Goal: Task Accomplishment & Management: Complete application form

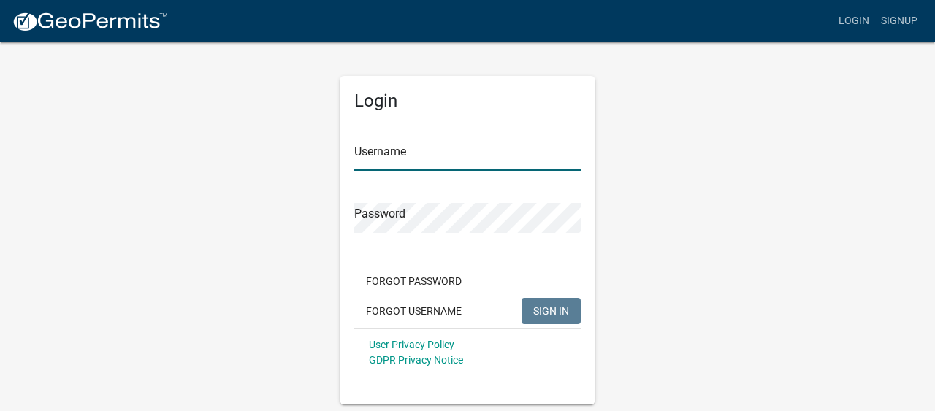
type input "fred600rr"
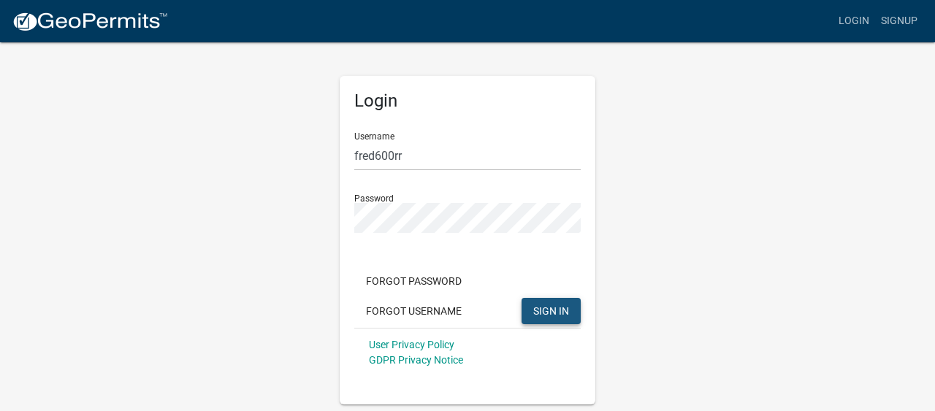
click at [547, 313] on span "SIGN IN" at bounding box center [551, 311] width 36 height 12
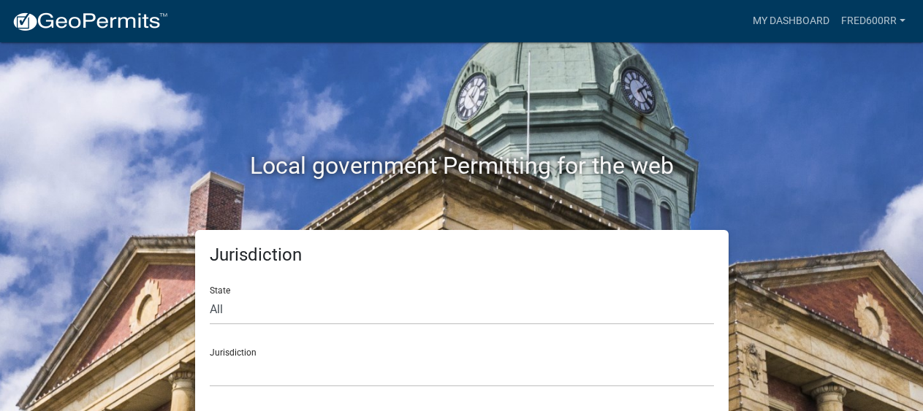
scroll to position [4, 0]
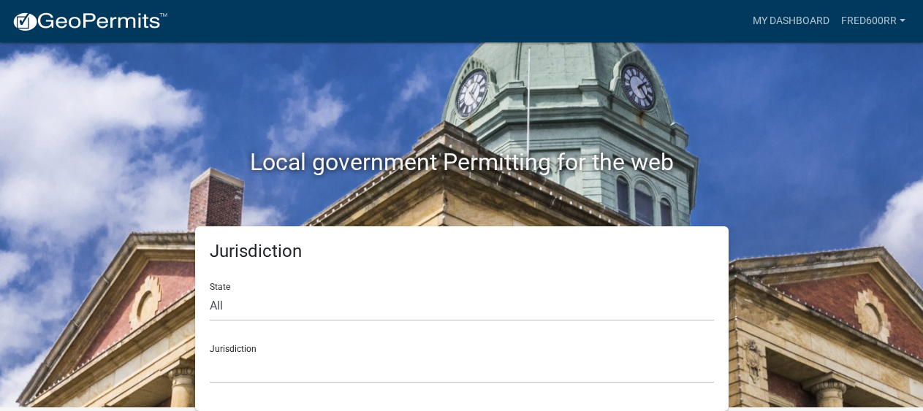
click at [770, 240] on div "Jurisdiction State All [US_STATE] [US_STATE] [US_STATE] [US_STATE] [US_STATE] […" at bounding box center [461, 319] width 833 height 185
click at [216, 304] on select "All [US_STATE] [US_STATE] [US_STATE] [US_STATE] [US_STATE] [US_STATE] [US_STATE…" at bounding box center [462, 307] width 504 height 30
select select "[US_STATE]"
click at [210, 292] on select "All [US_STATE] [US_STATE] [US_STATE] [US_STATE] [US_STATE] [US_STATE] [US_STATE…" at bounding box center [462, 307] width 504 height 30
click at [253, 350] on div "Jurisdiction City of [GEOGRAPHIC_DATA], [US_STATE] City of [GEOGRAPHIC_DATA], […" at bounding box center [462, 358] width 504 height 50
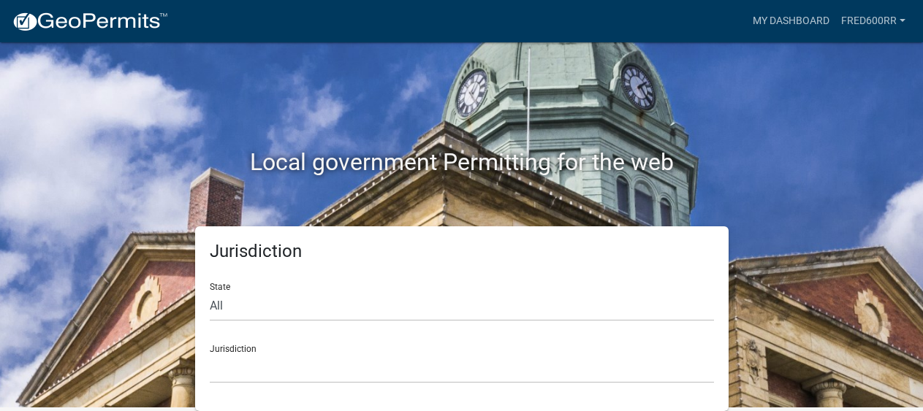
click at [236, 350] on div "Jurisdiction City of [GEOGRAPHIC_DATA], [US_STATE] City of [GEOGRAPHIC_DATA], […" at bounding box center [462, 358] width 504 height 50
click at [233, 361] on select "City of [GEOGRAPHIC_DATA], [US_STATE] City of [GEOGRAPHIC_DATA], [US_STATE] Cit…" at bounding box center [462, 369] width 504 height 30
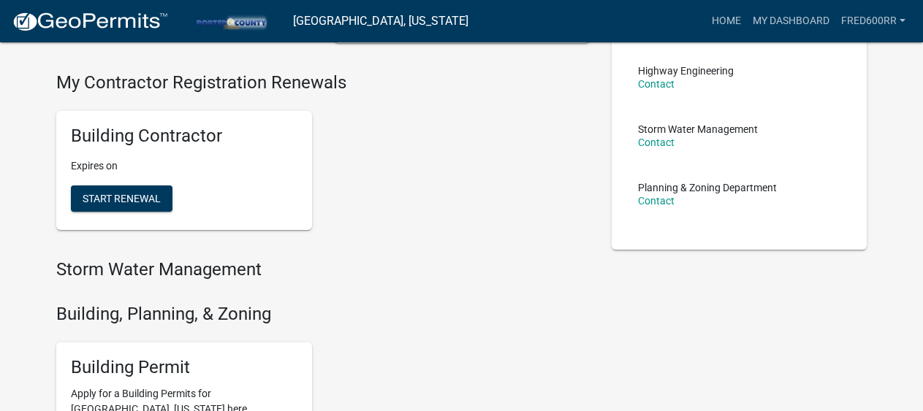
scroll to position [442, 0]
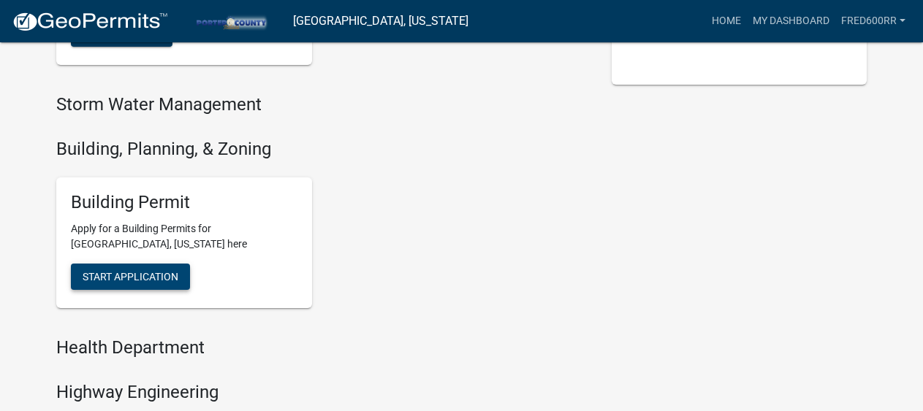
click at [166, 276] on span "Start Application" at bounding box center [131, 277] width 96 height 12
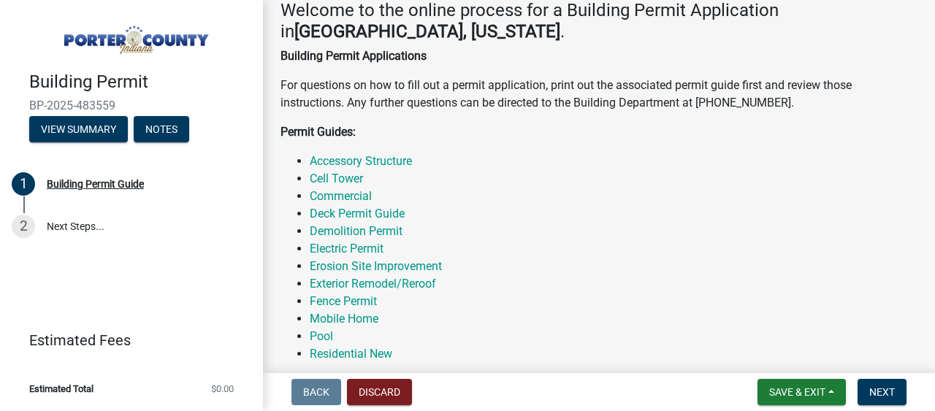
scroll to position [292, 0]
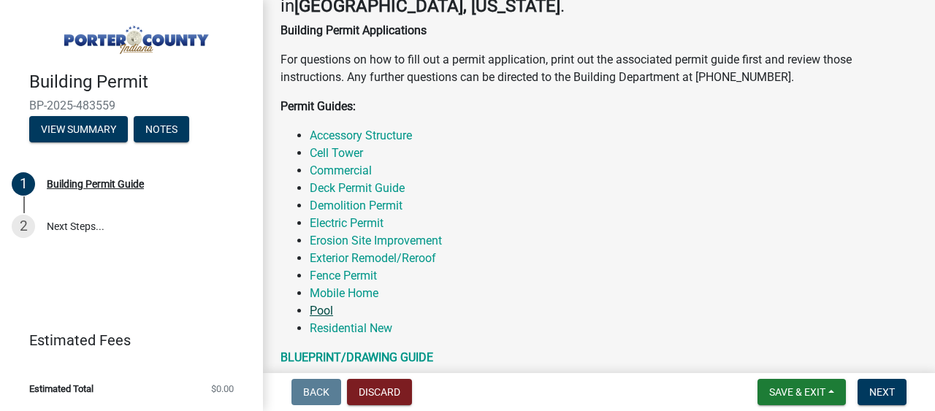
click at [322, 309] on link "Pool" at bounding box center [321, 311] width 23 height 14
click at [323, 308] on link "Pool" at bounding box center [321, 311] width 23 height 14
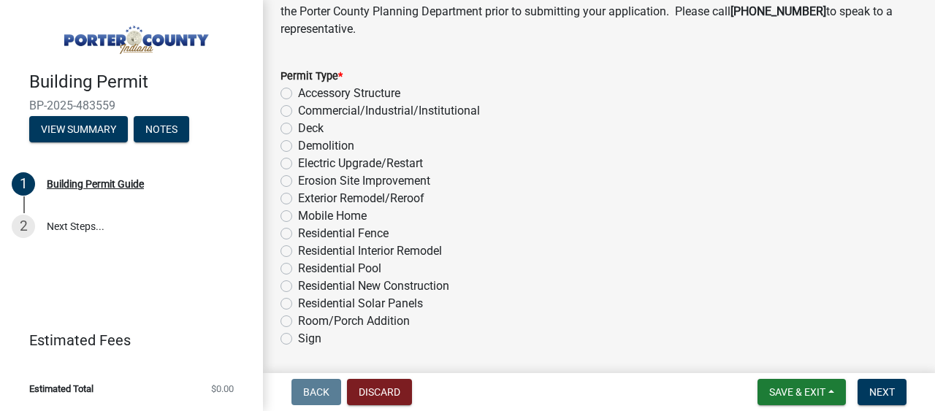
scroll to position [1332, 0]
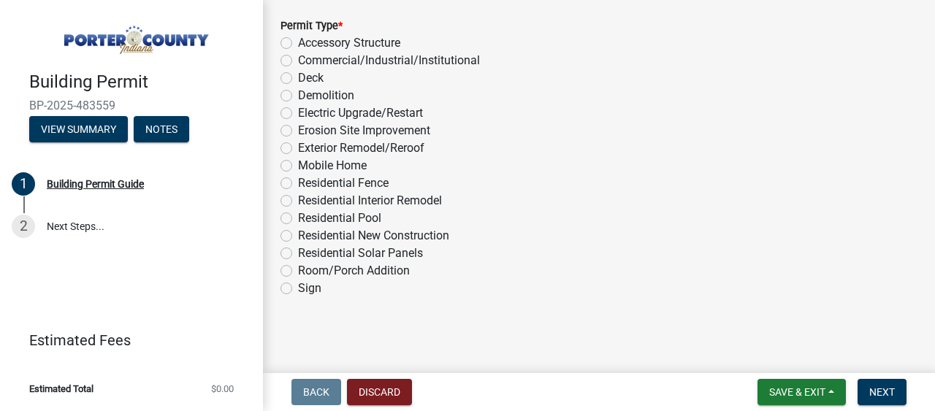
click at [298, 221] on label "Residential Pool" at bounding box center [339, 219] width 83 height 18
click at [298, 219] on input "Residential Pool" at bounding box center [303, 215] width 10 height 10
radio input "true"
click at [886, 392] on span "Next" at bounding box center [883, 393] width 26 height 12
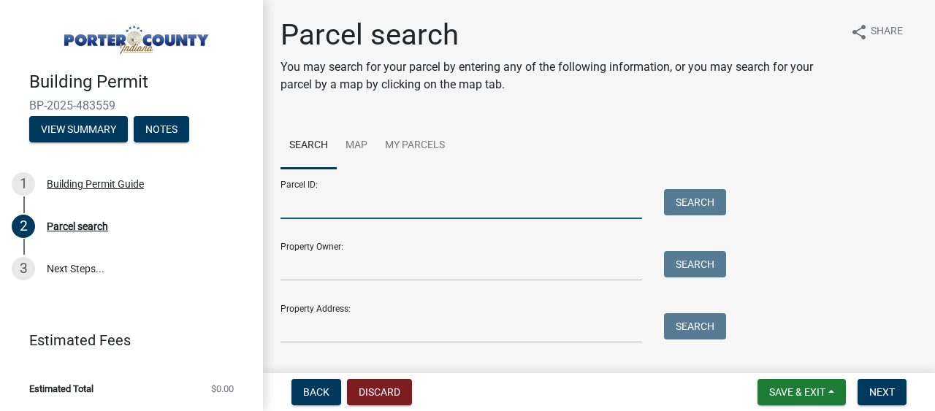
click at [443, 213] on input "Parcel ID:" at bounding box center [462, 204] width 362 height 30
type input "64-07-22-404-005.000-005"
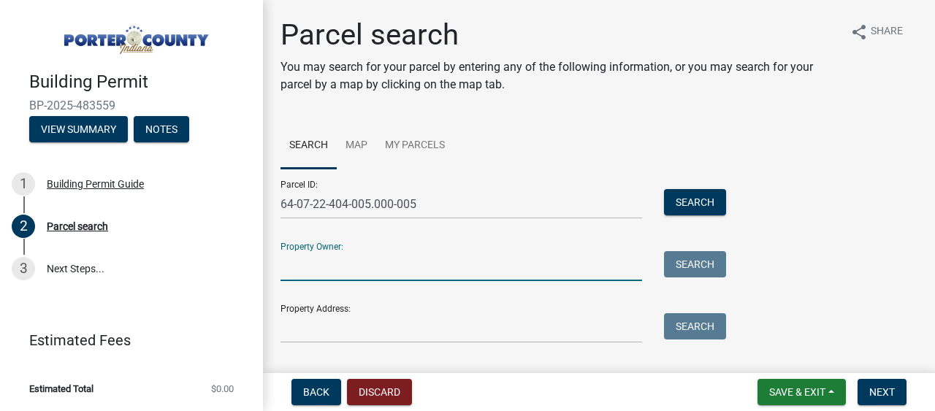
click at [425, 276] on input "Property Owner:" at bounding box center [462, 266] width 362 height 30
click at [375, 272] on input "Property Owner:" at bounding box center [462, 266] width 362 height 30
type input "l"
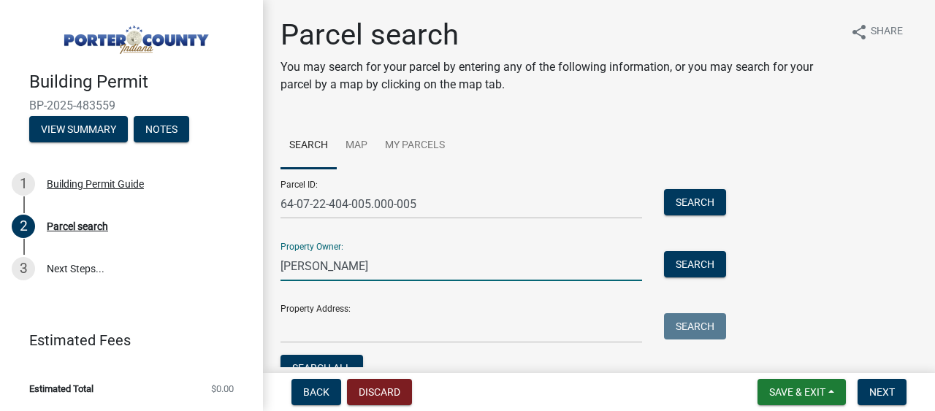
type input "[PERSON_NAME]"
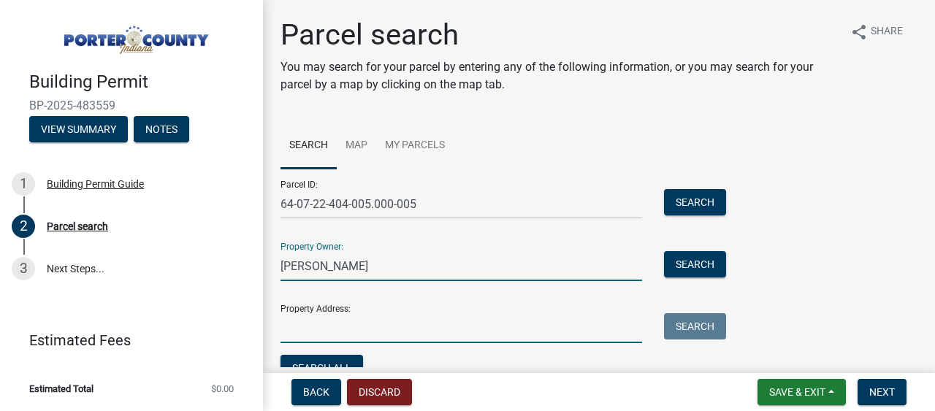
click at [330, 328] on input "Property Address:" at bounding box center [462, 329] width 362 height 30
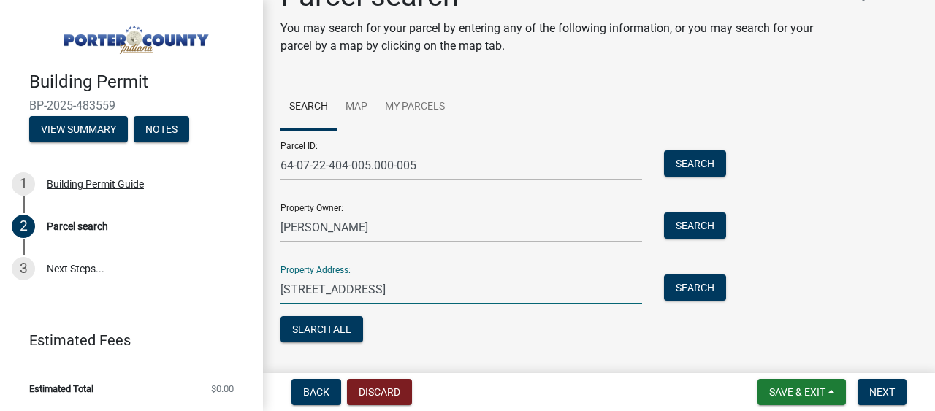
scroll to position [75, 0]
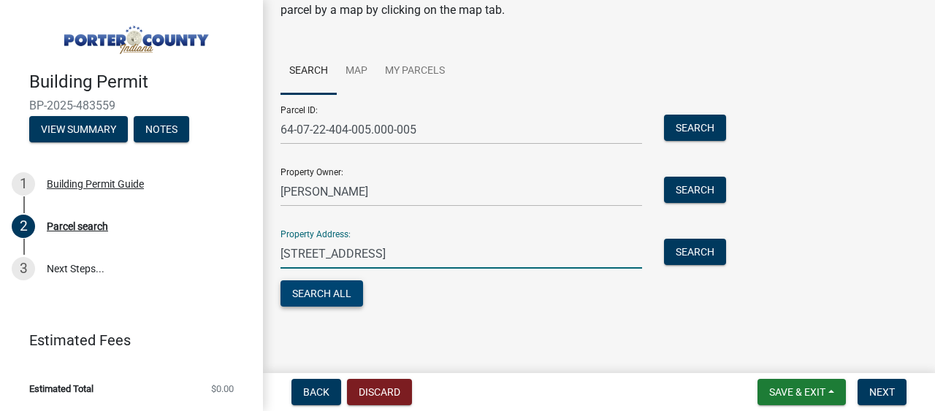
type input "[STREET_ADDRESS]"
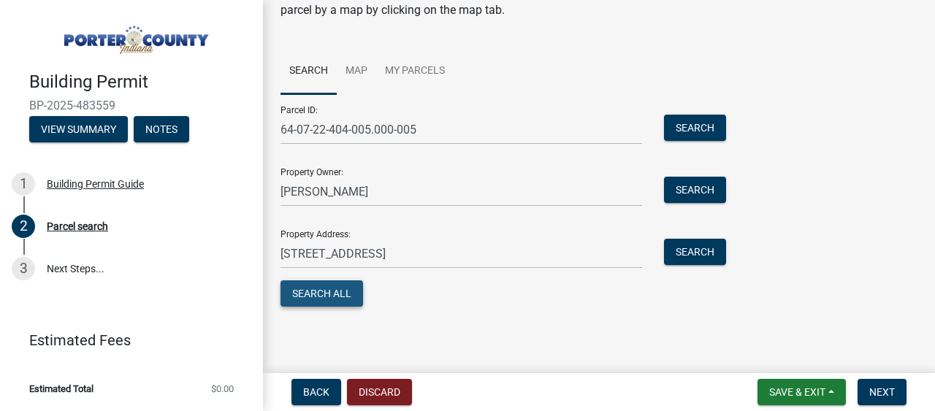
click at [346, 291] on button "Search All" at bounding box center [322, 294] width 83 height 26
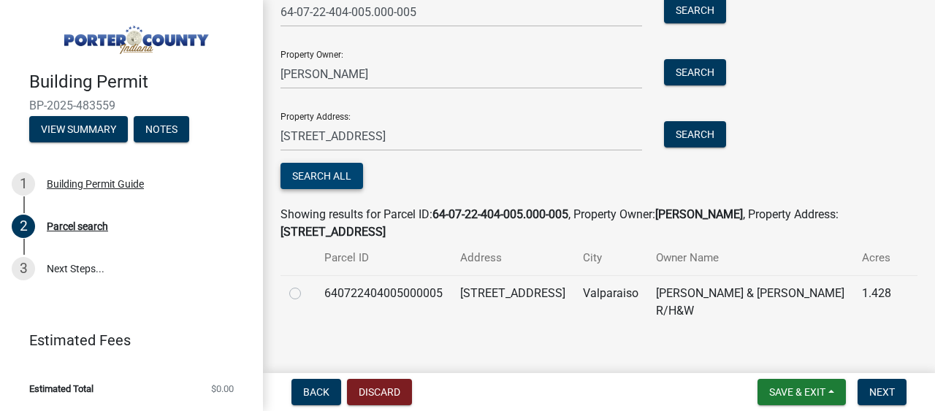
scroll to position [193, 0]
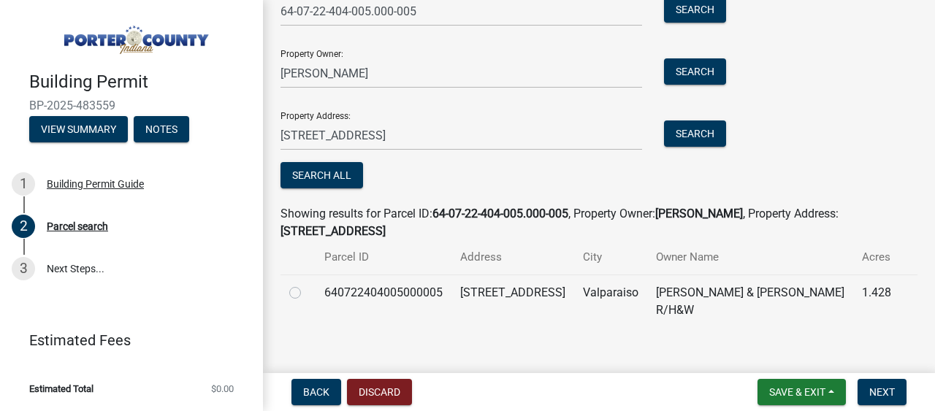
click at [307, 284] on label at bounding box center [307, 284] width 0 height 0
click at [307, 294] on input "radio" at bounding box center [312, 289] width 10 height 10
radio input "true"
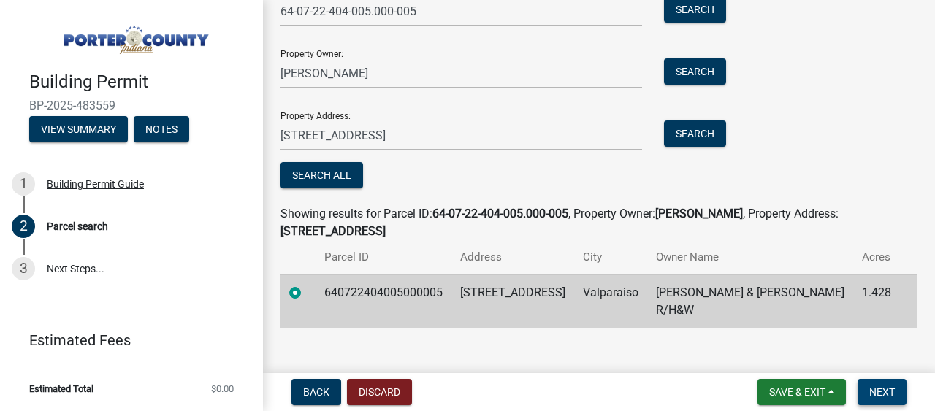
click at [891, 392] on span "Next" at bounding box center [883, 393] width 26 height 12
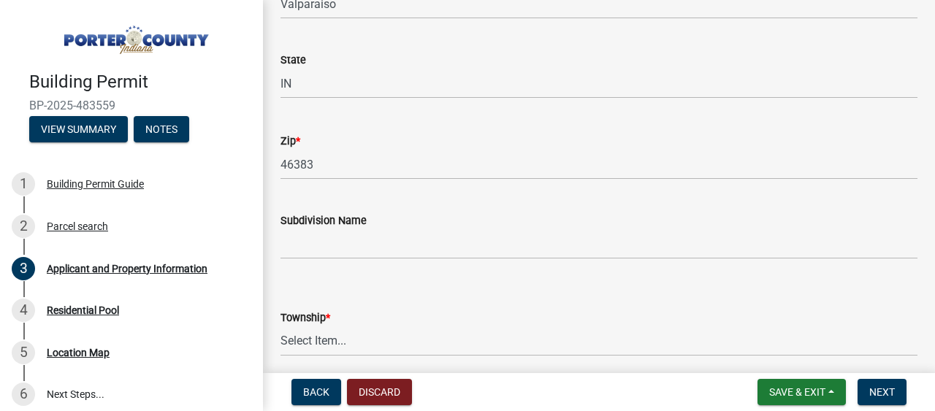
scroll to position [438, 0]
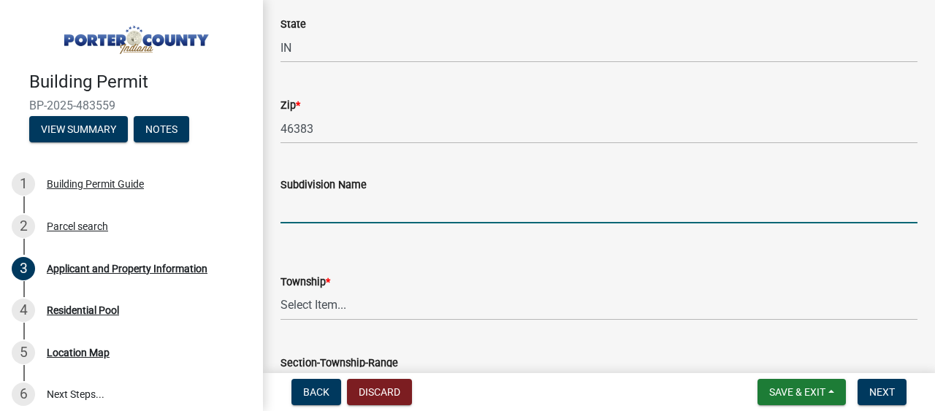
click at [420, 217] on input "Subdivision Name" at bounding box center [599, 209] width 637 height 30
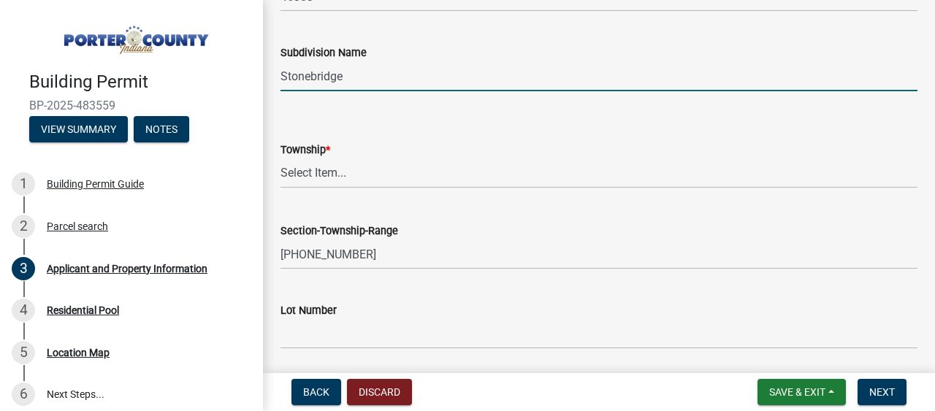
scroll to position [585, 0]
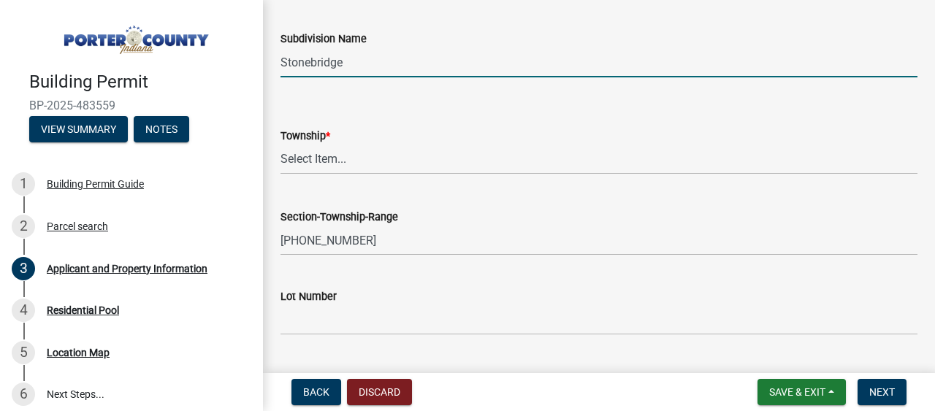
type input "Stonebridge"
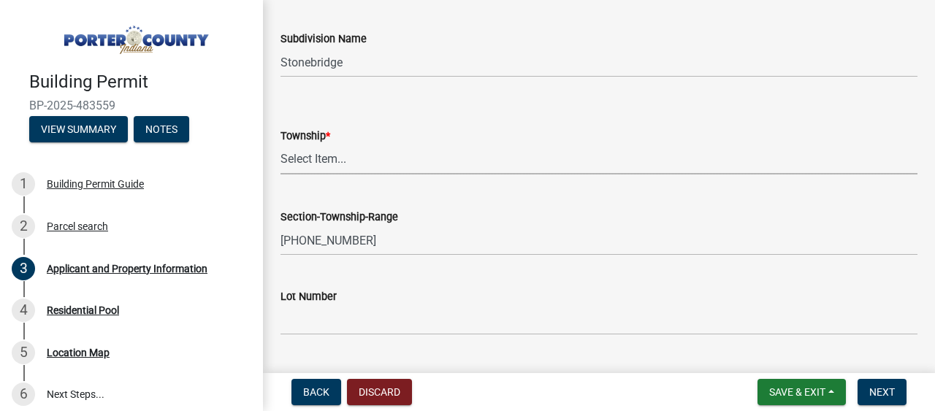
click at [357, 159] on select "Select Item... [PERSON_NAME][GEOGRAPHIC_DATA] [PERSON_NAME][GEOGRAPHIC_DATA] [G…" at bounding box center [599, 160] width 637 height 30
click at [281, 145] on select "Select Item... [PERSON_NAME][GEOGRAPHIC_DATA] [PERSON_NAME][GEOGRAPHIC_DATA] [G…" at bounding box center [599, 160] width 637 height 30
select select "dab8d744-4e32-40c1-942b-b7c1ea7347cb"
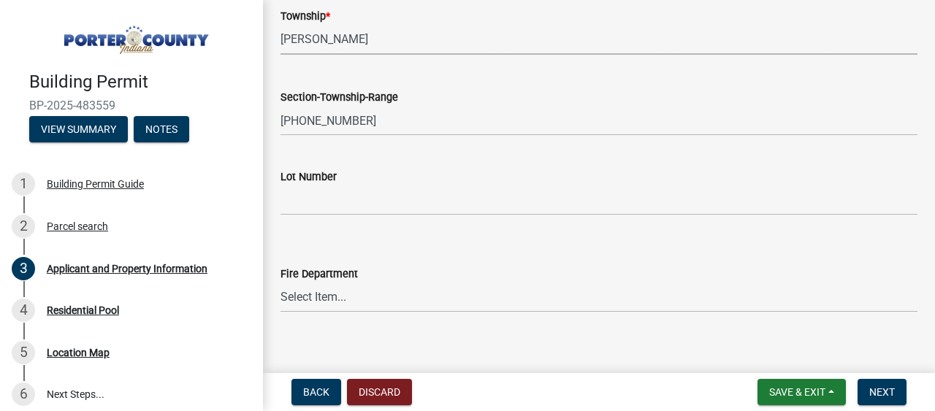
scroll to position [731, 0]
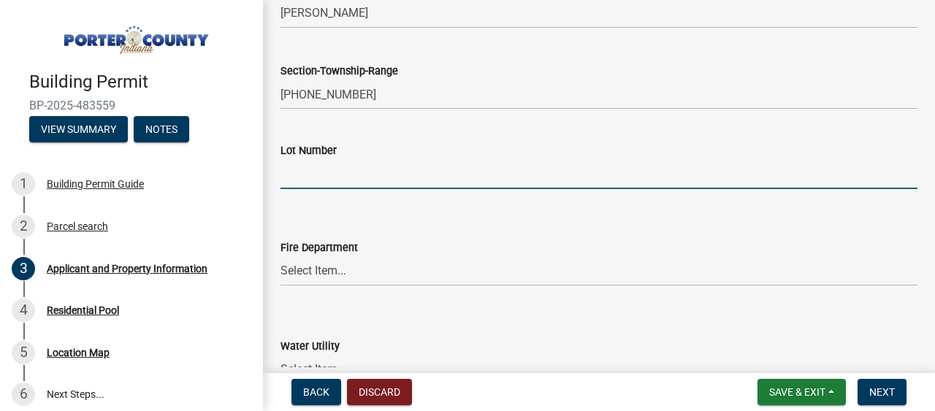
click at [327, 162] on input "Lot Number" at bounding box center [599, 174] width 637 height 30
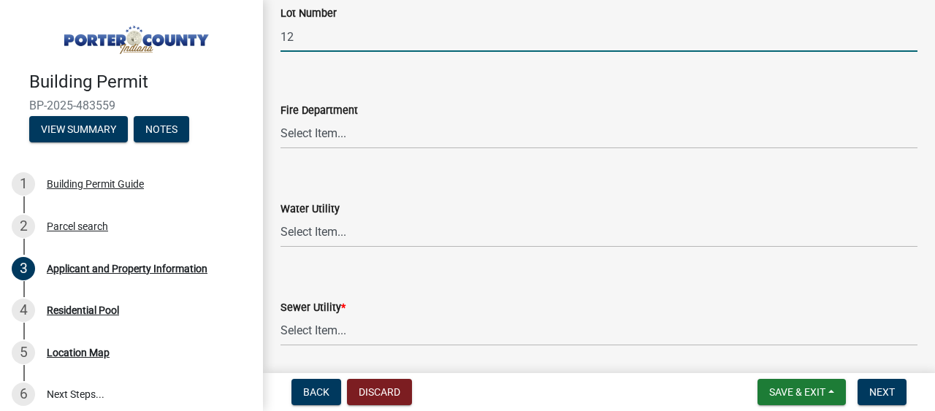
scroll to position [877, 0]
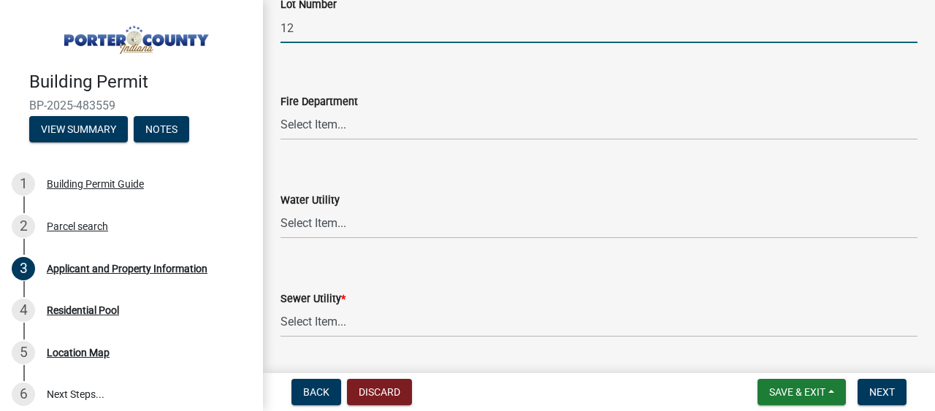
type input "12"
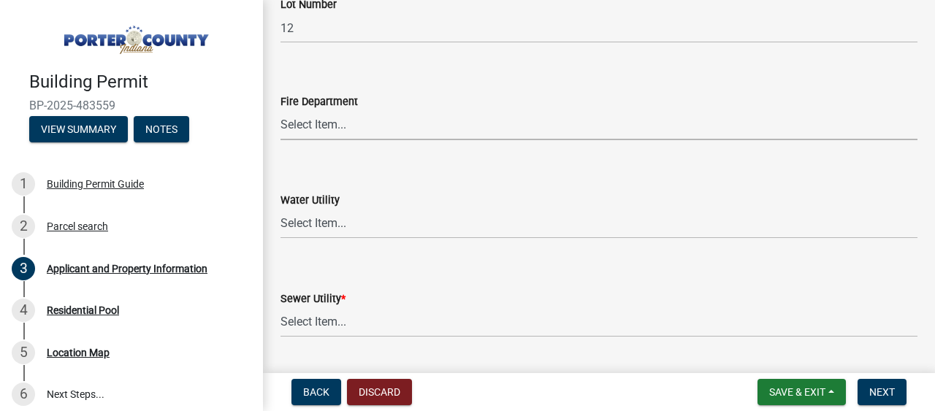
click at [358, 124] on select "Select Item... [PERSON_NAME] [PERSON_NAME] Harbor [PERSON_NAME] Grove [PERSON_N…" at bounding box center [599, 125] width 637 height 30
click at [281, 110] on select "Select Item... [PERSON_NAME] [PERSON_NAME] Harbor [PERSON_NAME] Grove [PERSON_N…" at bounding box center [599, 125] width 637 height 30
select select "cab7bb26-0259-4021-a4e9-b3a2d3356afe"
click at [356, 228] on select "Select Item... Aqua [US_STATE] Inc Damon Run [US_STATE] American Water Nature W…" at bounding box center [599, 224] width 637 height 30
click at [281, 209] on select "Select Item... Aqua [US_STATE] Inc Damon Run [US_STATE] American Water Nature W…" at bounding box center [599, 224] width 637 height 30
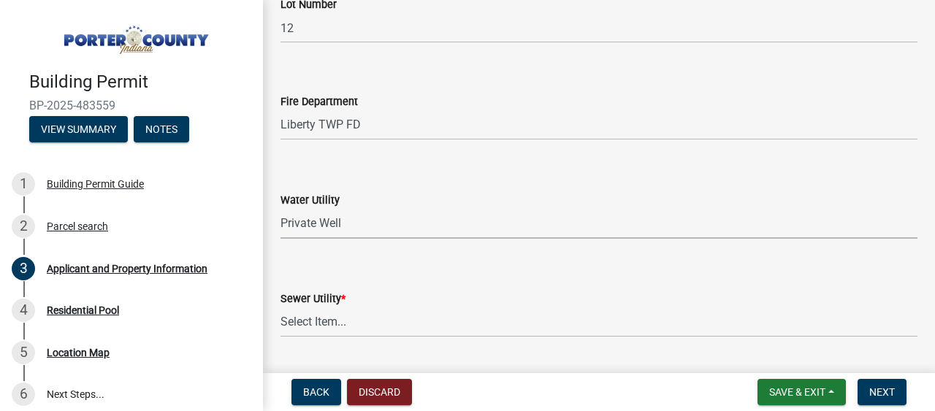
select select "b0f6f87b-588c-48c3-b728-322303c6bafe"
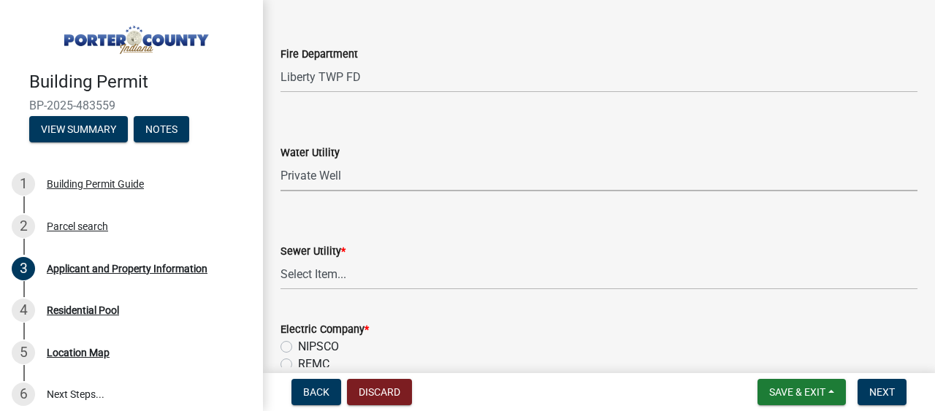
scroll to position [950, 0]
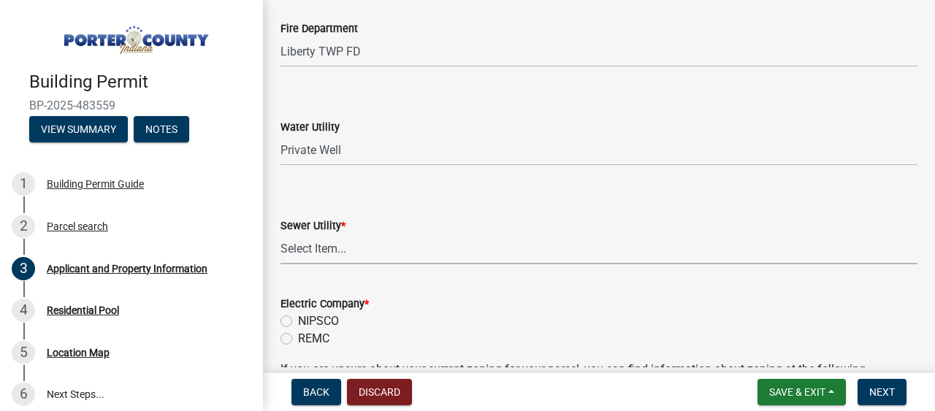
click at [363, 250] on select "Select Item... Aqua [US_STATE] Inc Damon Run Falling Waters Lake Eliza - LEACD …" at bounding box center [599, 250] width 637 height 30
click at [281, 235] on select "Select Item... Aqua [US_STATE] Inc Damon Run Falling Waters Lake Eliza - LEACD …" at bounding box center [599, 250] width 637 height 30
select select "ea6751d4-6bf7-4a16-89ee-f7801ab82aa1"
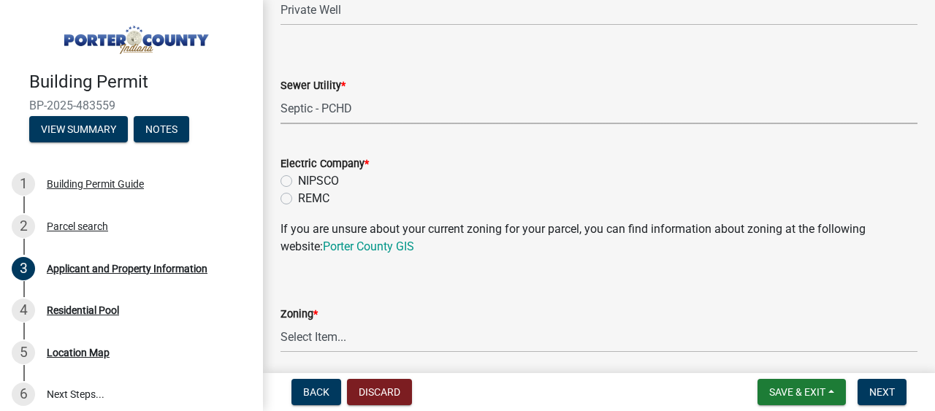
scroll to position [1096, 0]
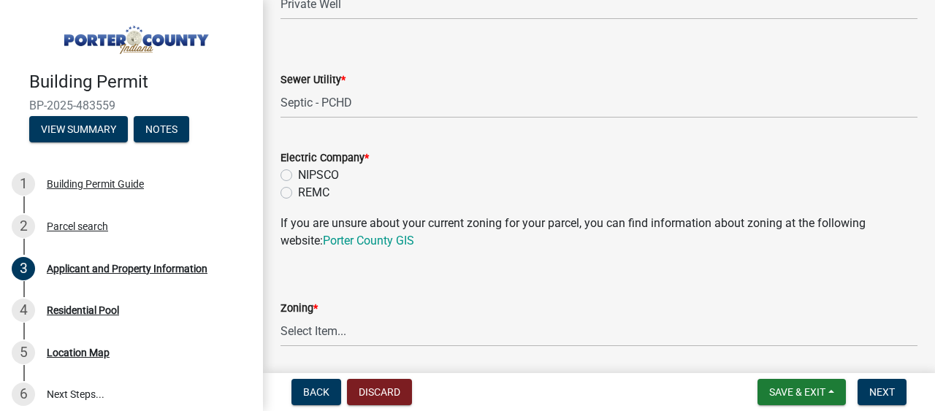
click at [298, 175] on label "NIPSCO" at bounding box center [318, 176] width 41 height 18
click at [298, 175] on input "NIPSCO" at bounding box center [303, 172] width 10 height 10
radio input "true"
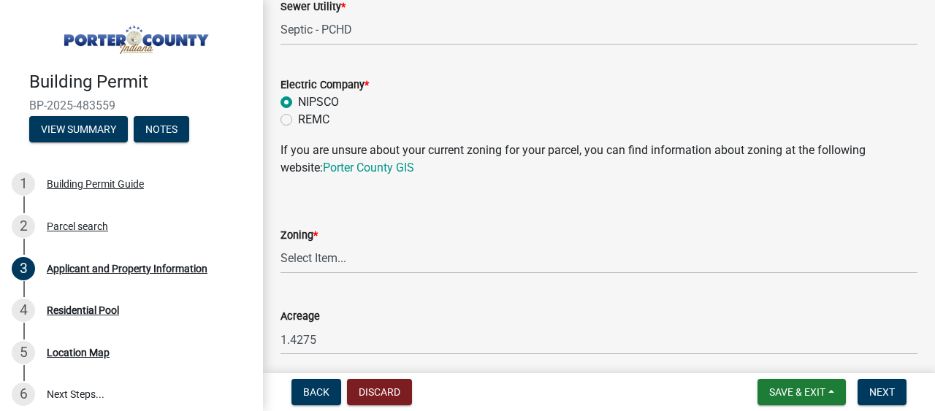
scroll to position [1242, 0]
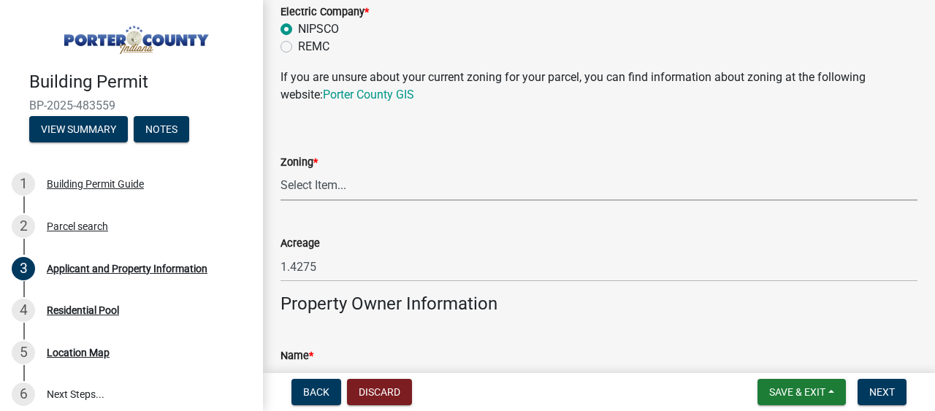
click at [362, 193] on select "Select Item... A1 A2 CH CM CN I1 I2 I3 IN MP OT P1 P2 PUD R1 R2 R3 R4 RL RR" at bounding box center [599, 186] width 637 height 30
click at [281, 171] on select "Select Item... A1 A2 CH CM CN I1 I2 I3 IN MP OT P1 P2 PUD R1 R2 R3 R4 RL RR" at bounding box center [599, 186] width 637 height 30
click at [357, 92] on link "Porter County GIS" at bounding box center [368, 95] width 91 height 14
click at [293, 186] on select "Select Item... A1 A2 CH CM CN I1 I2 I3 IN MP OT P1 P2 PUD R1 R2 R3 R4 RL RR" at bounding box center [599, 186] width 637 height 30
click at [281, 171] on select "Select Item... A1 A2 CH CM CN I1 I2 I3 IN MP OT P1 P2 PUD R1 R2 R3 R4 RL RR" at bounding box center [599, 186] width 637 height 30
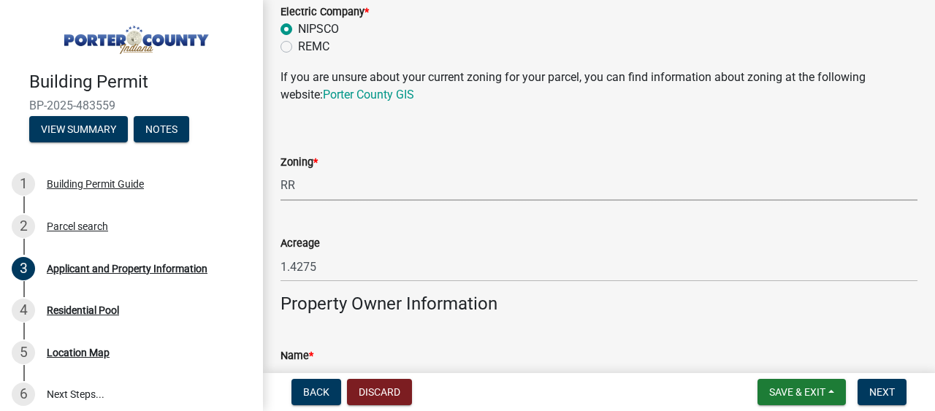
select select "92efe679-05f4-414a-9426-51627fba5de6"
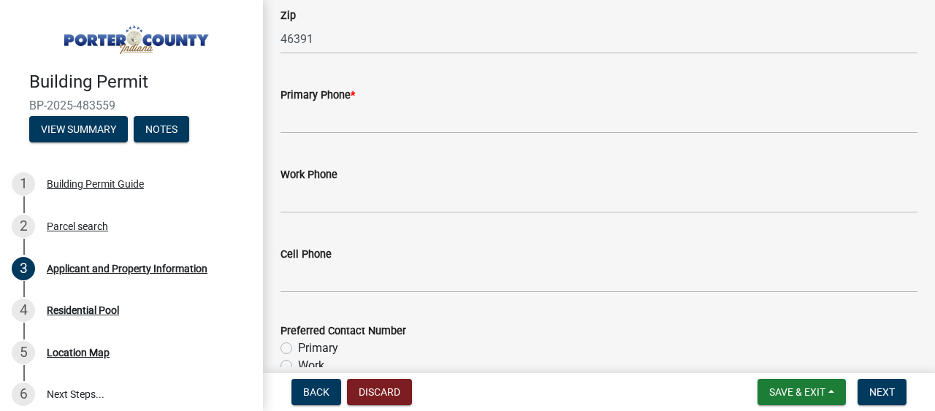
scroll to position [1973, 0]
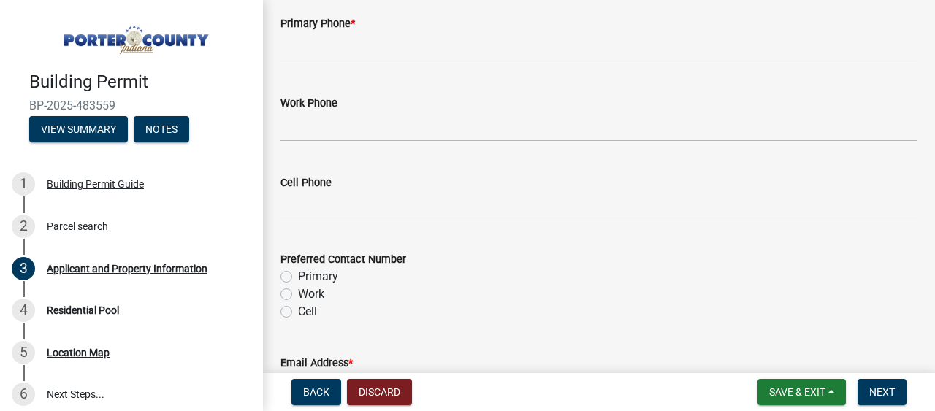
click at [298, 316] on label "Cell" at bounding box center [307, 312] width 19 height 18
click at [298, 313] on input "Cell" at bounding box center [303, 308] width 10 height 10
radio input "true"
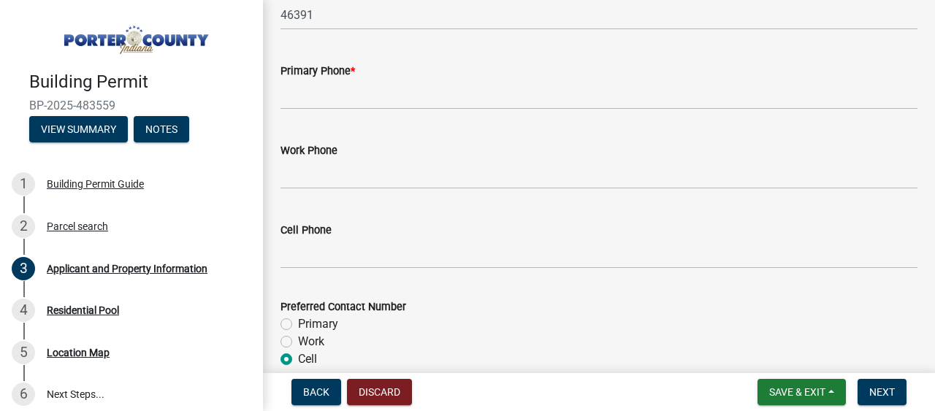
scroll to position [1900, 0]
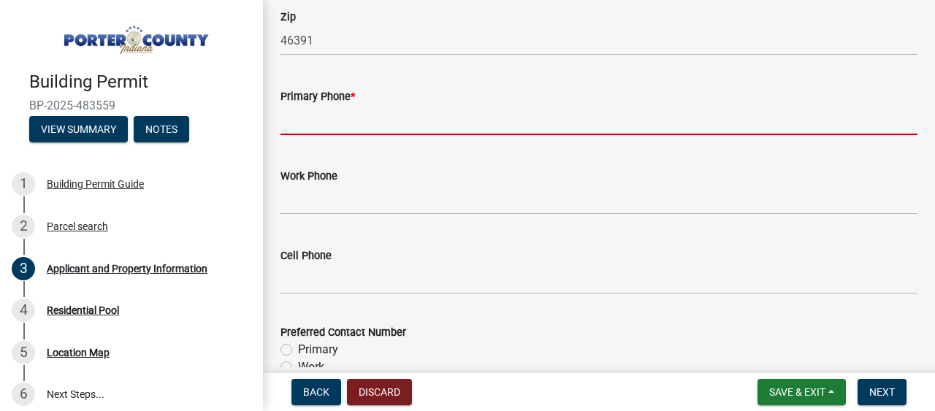
click at [325, 126] on input "Primary Phone *" at bounding box center [599, 120] width 637 height 30
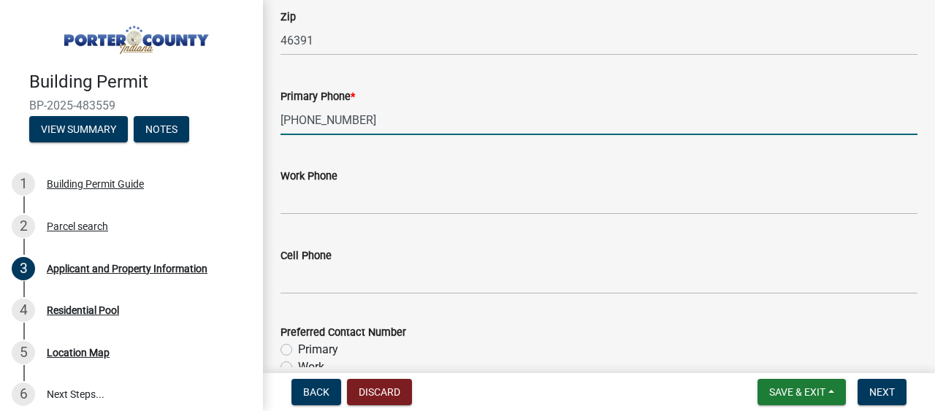
type input "[PHONE_NUMBER]"
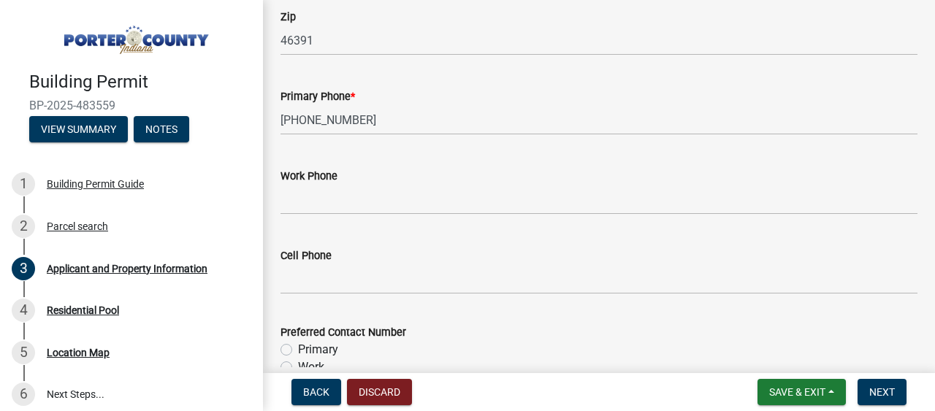
click at [298, 343] on label "Primary" at bounding box center [318, 350] width 40 height 18
click at [298, 343] on input "Primary" at bounding box center [303, 346] width 10 height 10
radio input "true"
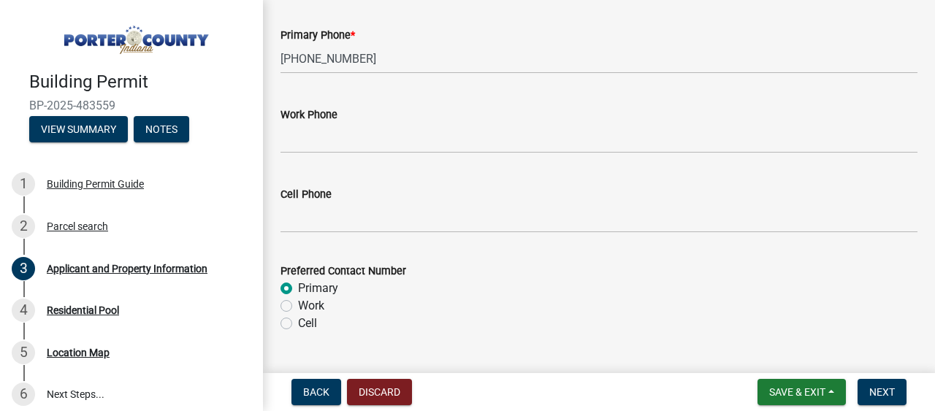
scroll to position [2119, 0]
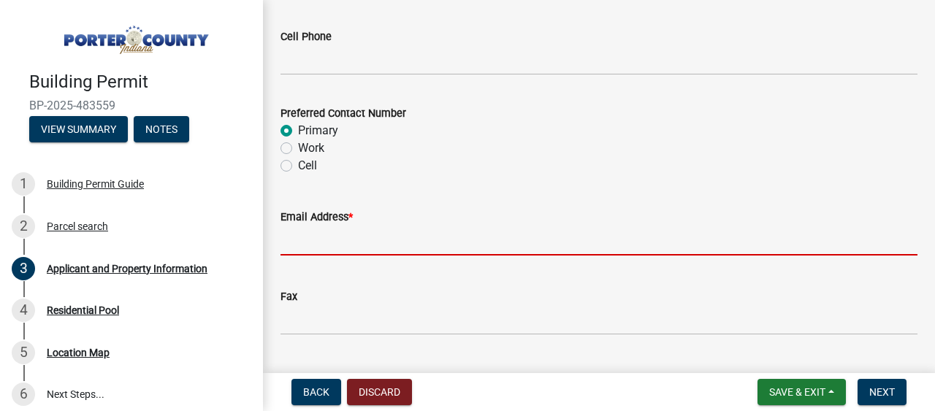
click at [348, 248] on input "Email Address *" at bounding box center [599, 241] width 637 height 30
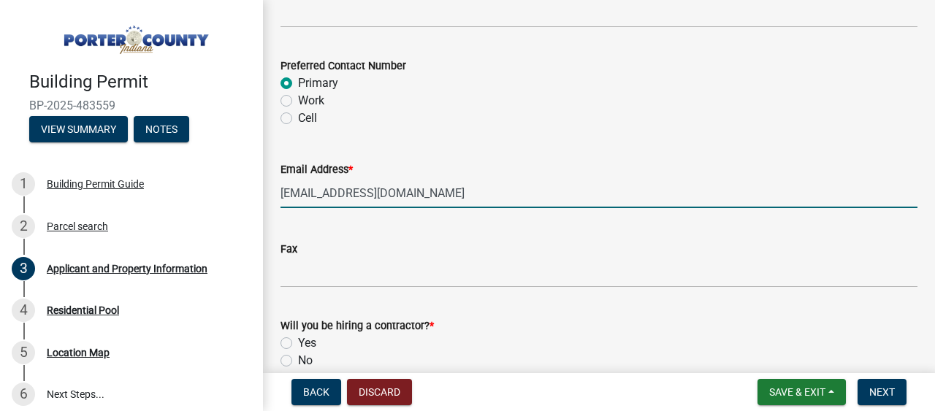
scroll to position [2192, 0]
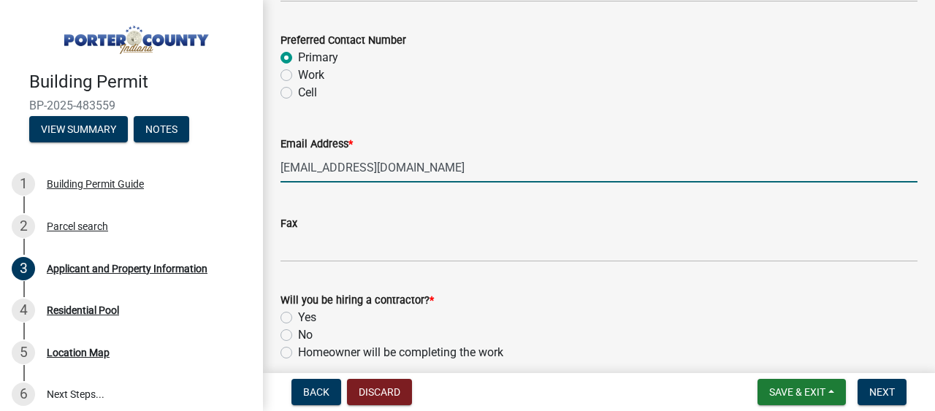
type input "[EMAIL_ADDRESS][DOMAIN_NAME]"
click at [430, 221] on div "Fax" at bounding box center [599, 224] width 637 height 18
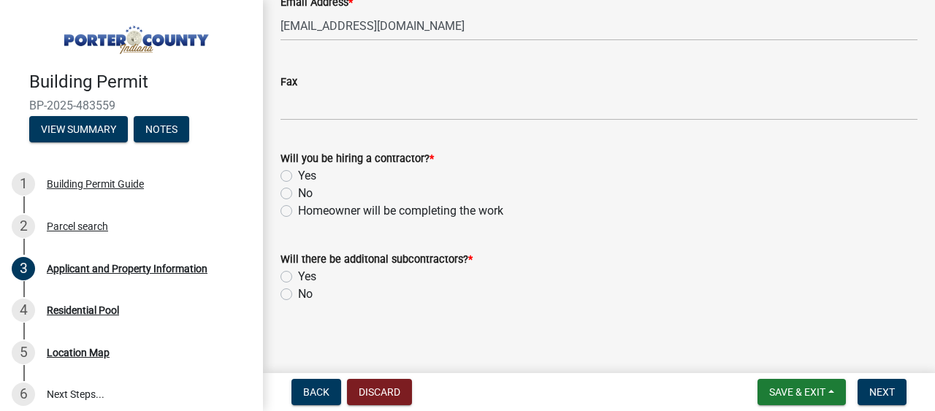
scroll to position [2338, 0]
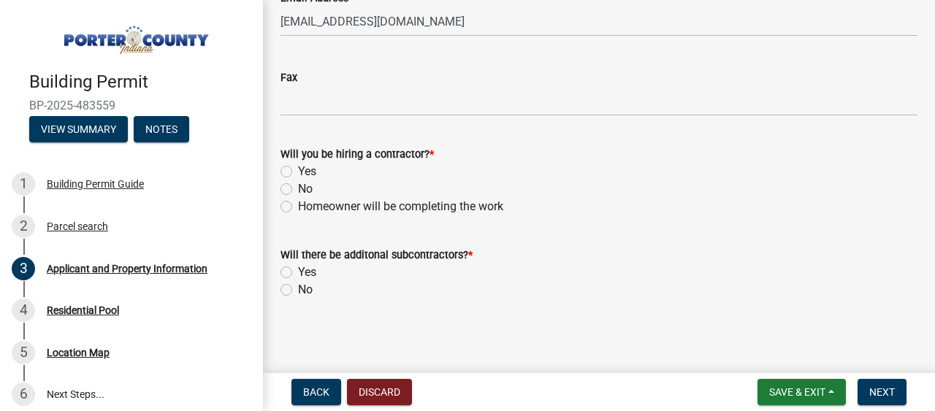
click at [298, 186] on label "No" at bounding box center [305, 190] width 15 height 18
click at [298, 186] on input "No" at bounding box center [303, 186] width 10 height 10
radio input "true"
click at [298, 290] on label "No" at bounding box center [305, 290] width 15 height 18
click at [298, 290] on input "No" at bounding box center [303, 286] width 10 height 10
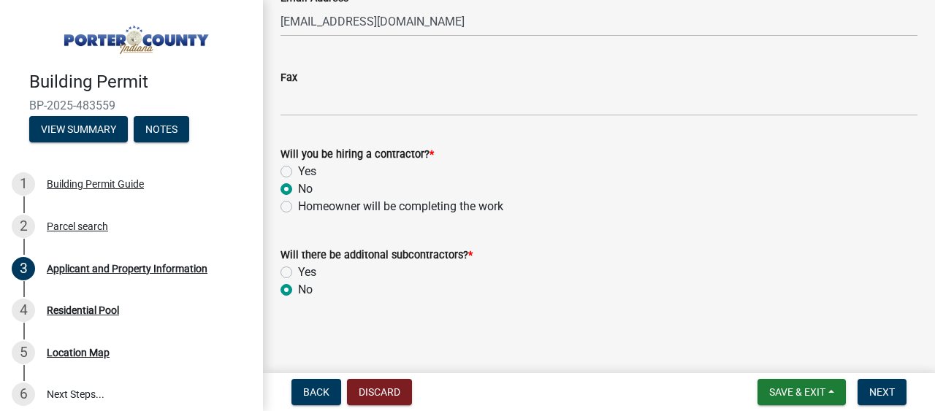
radio input "true"
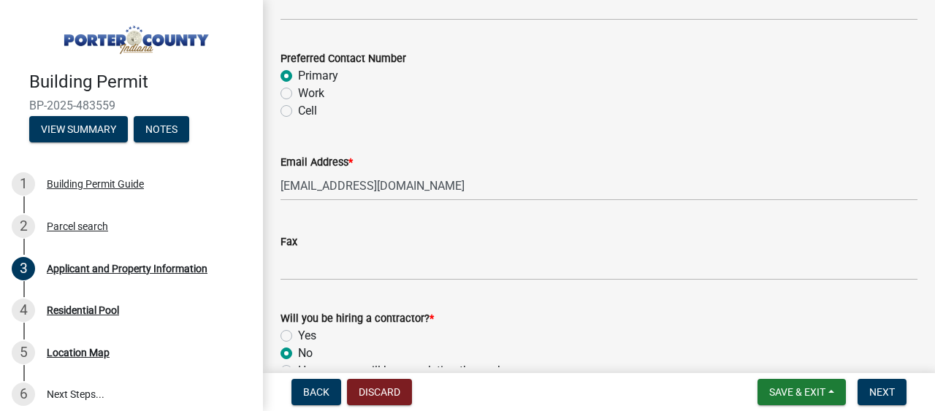
scroll to position [2340, 0]
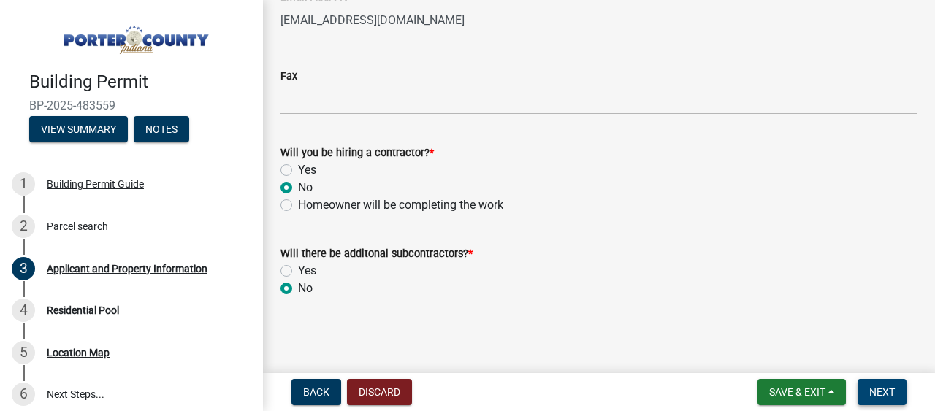
click at [877, 397] on span "Next" at bounding box center [883, 393] width 26 height 12
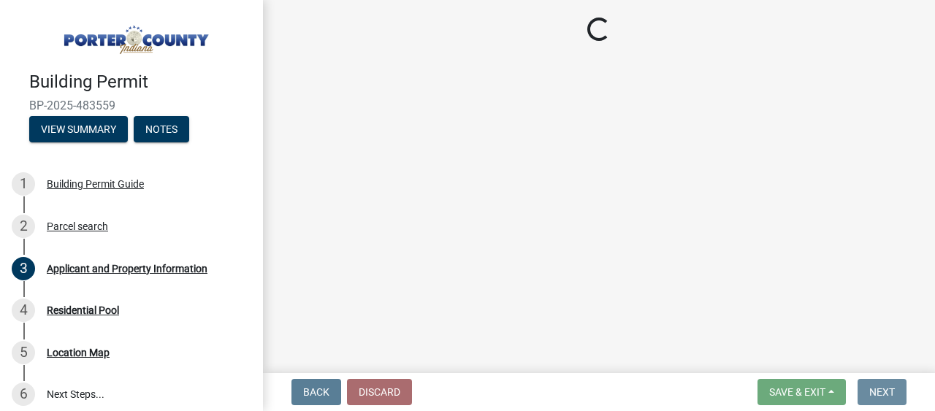
scroll to position [0, 0]
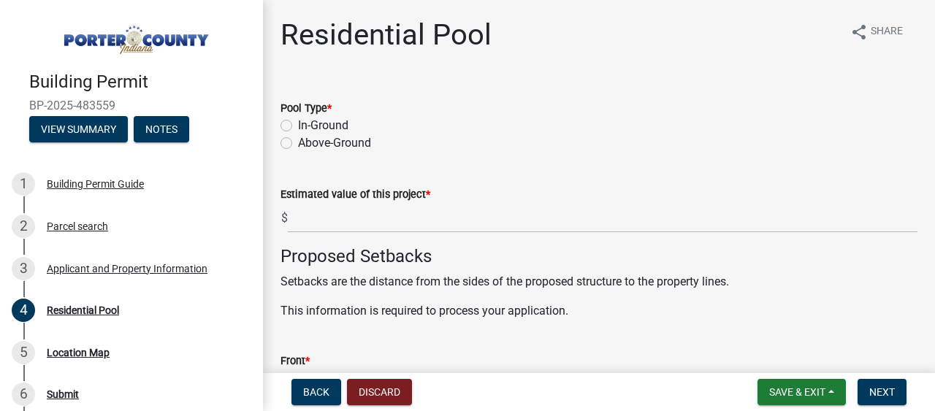
click at [298, 124] on label "In-Ground" at bounding box center [323, 126] width 50 height 18
click at [298, 124] on input "In-Ground" at bounding box center [303, 122] width 10 height 10
radio input "true"
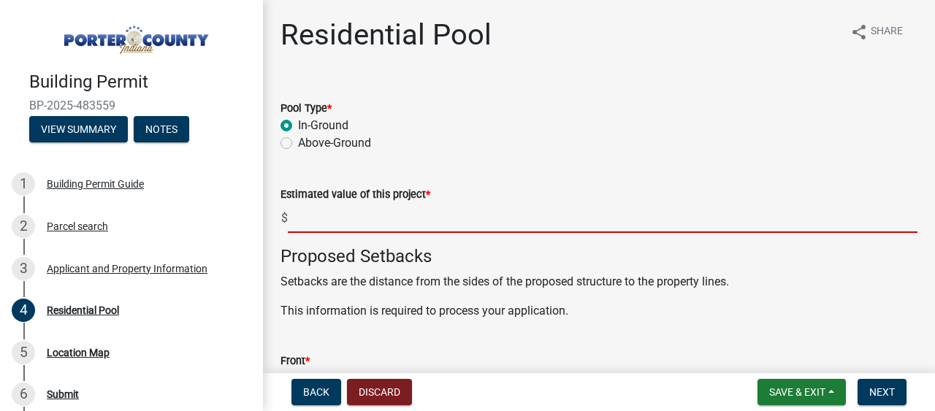
click at [317, 223] on input "text" at bounding box center [603, 218] width 630 height 30
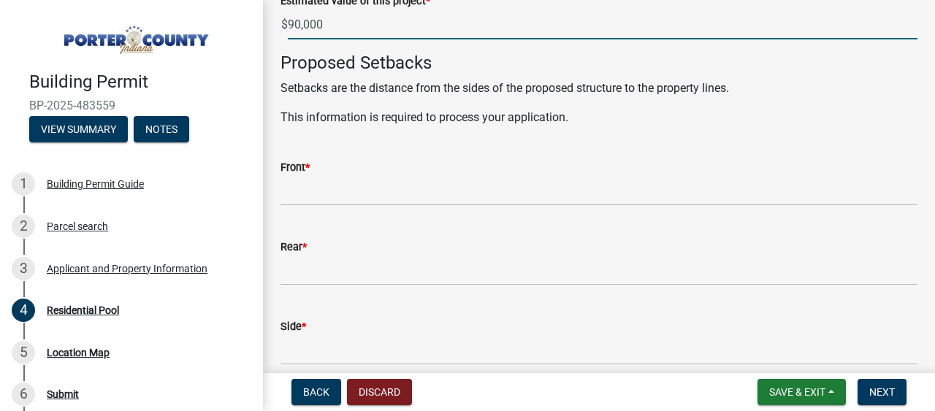
scroll to position [219, 0]
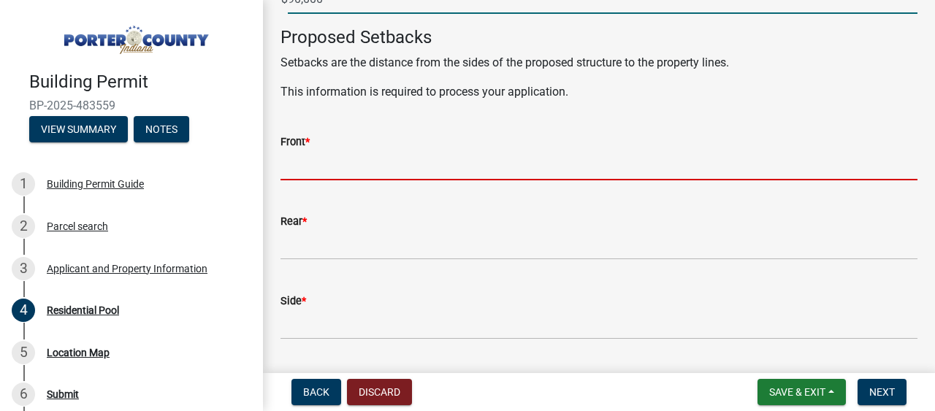
type input "90000"
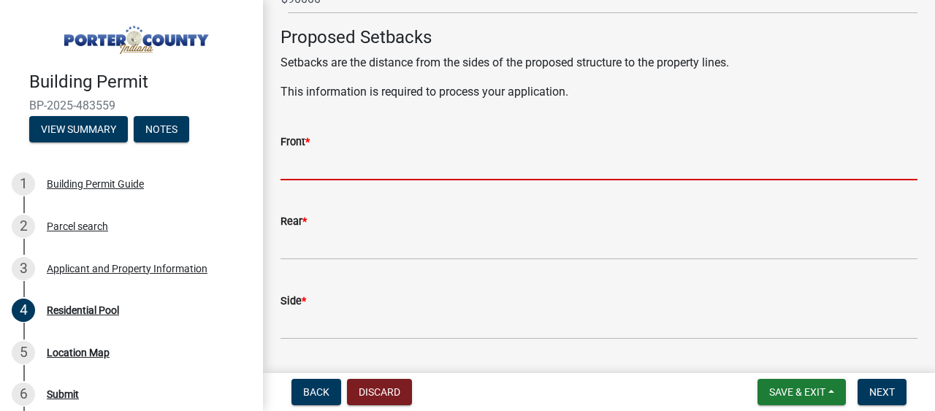
click at [315, 167] on input "Front *" at bounding box center [599, 166] width 637 height 30
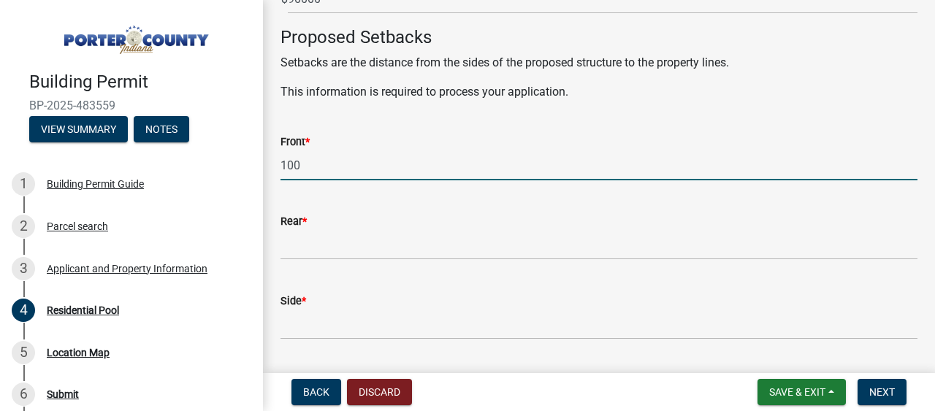
type input "100"
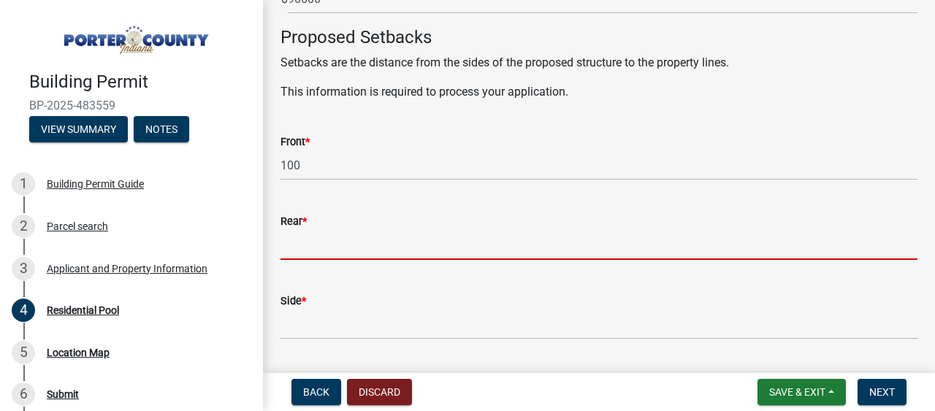
click at [337, 247] on input "Rear *" at bounding box center [599, 245] width 637 height 30
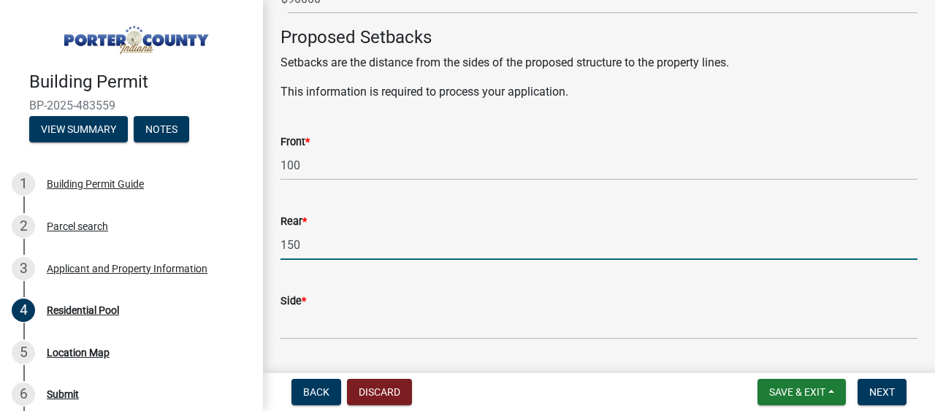
type input "150"
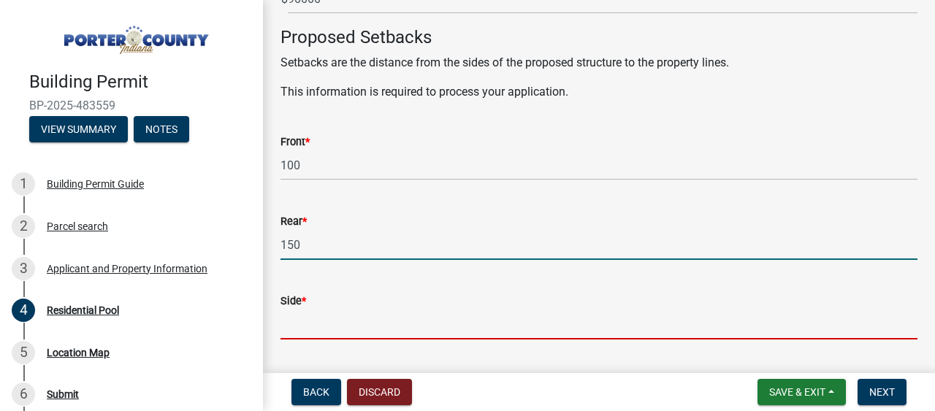
click at [341, 316] on input "Side *" at bounding box center [599, 325] width 637 height 30
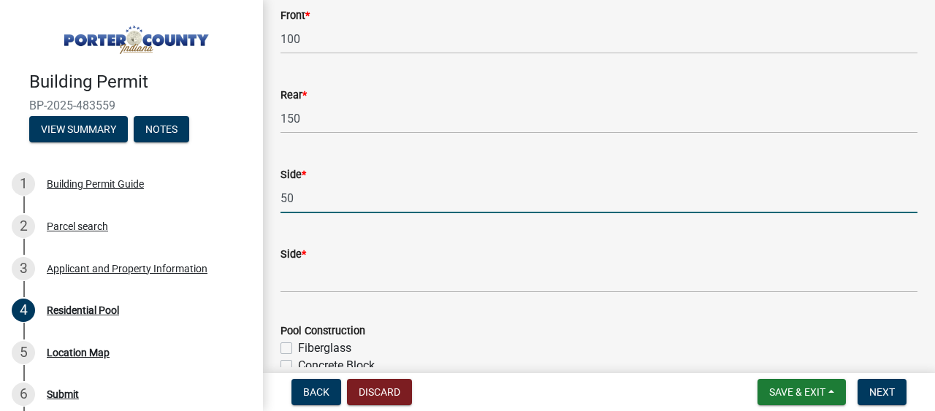
scroll to position [365, 0]
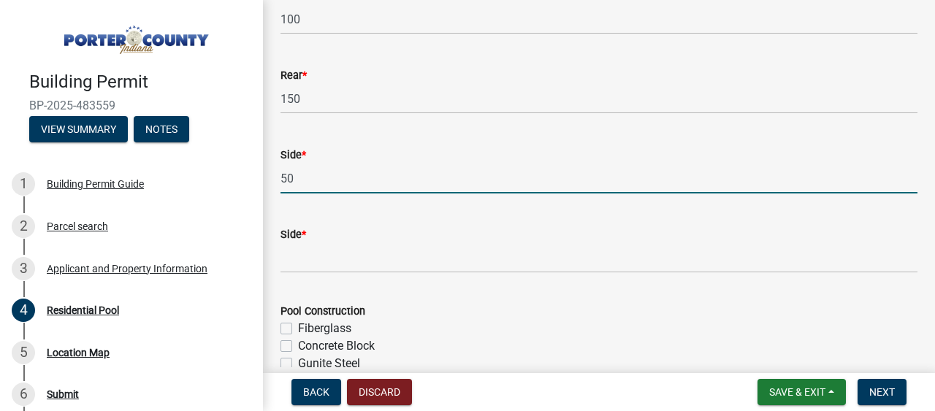
type input "50"
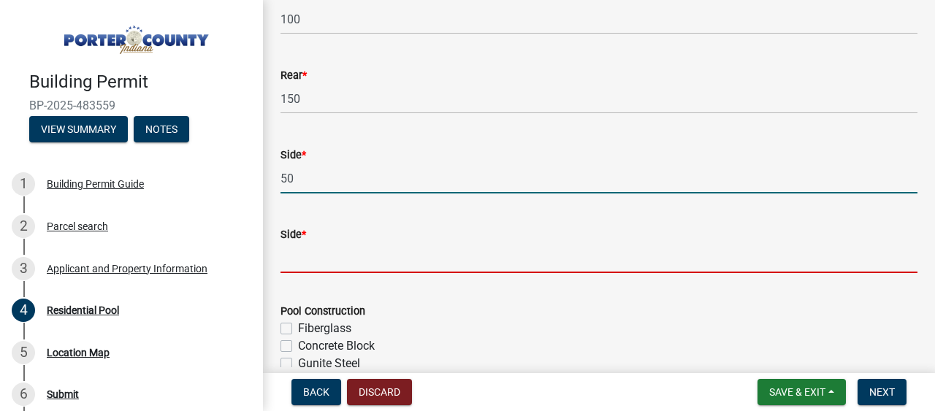
click at [298, 257] on input "Side *" at bounding box center [599, 258] width 637 height 30
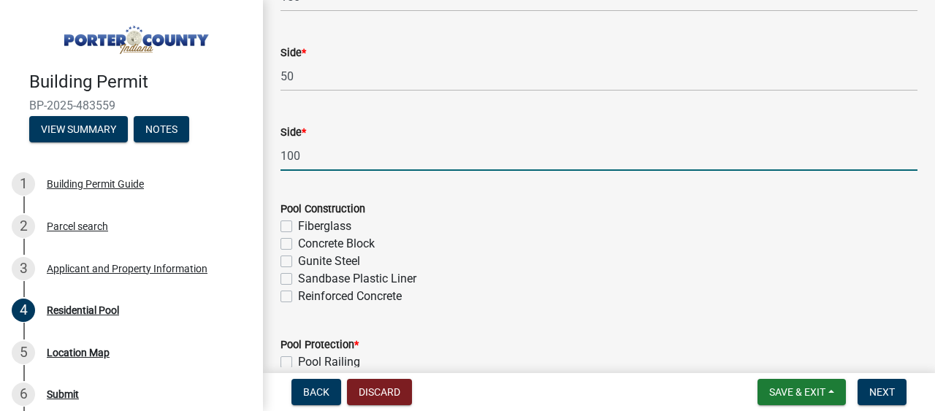
scroll to position [512, 0]
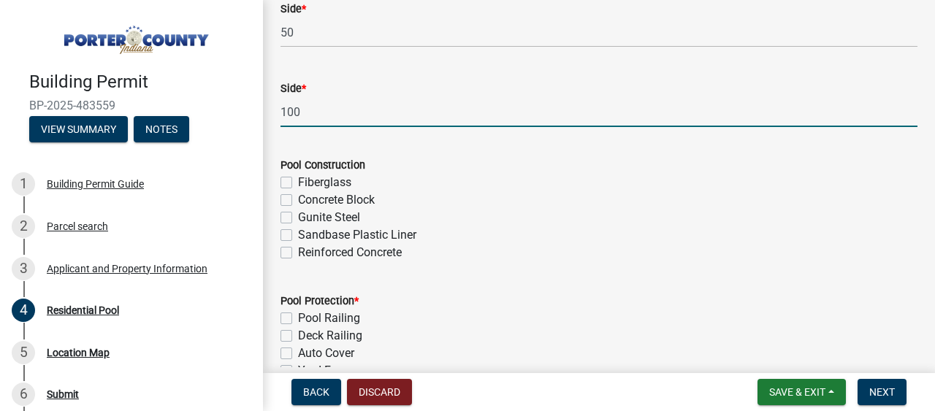
type input "100"
click at [298, 216] on label "Gunite Steel" at bounding box center [329, 218] width 62 height 18
click at [298, 216] on input "Gunite Steel" at bounding box center [303, 214] width 10 height 10
checkbox input "true"
checkbox input "false"
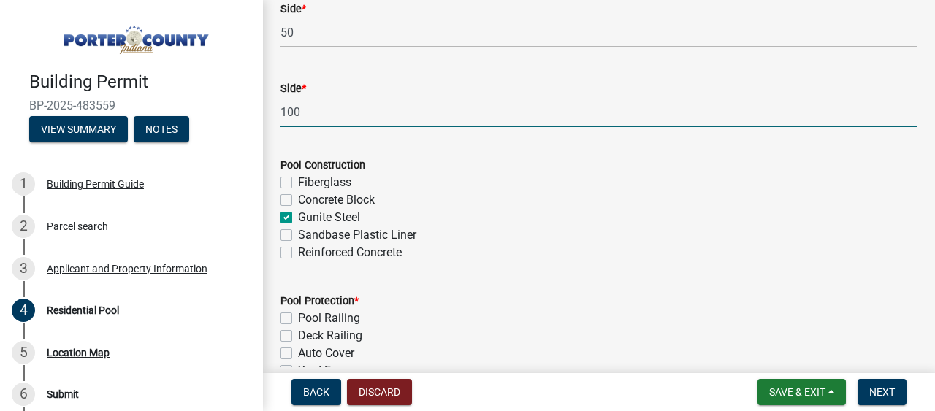
checkbox input "false"
checkbox input "true"
checkbox input "false"
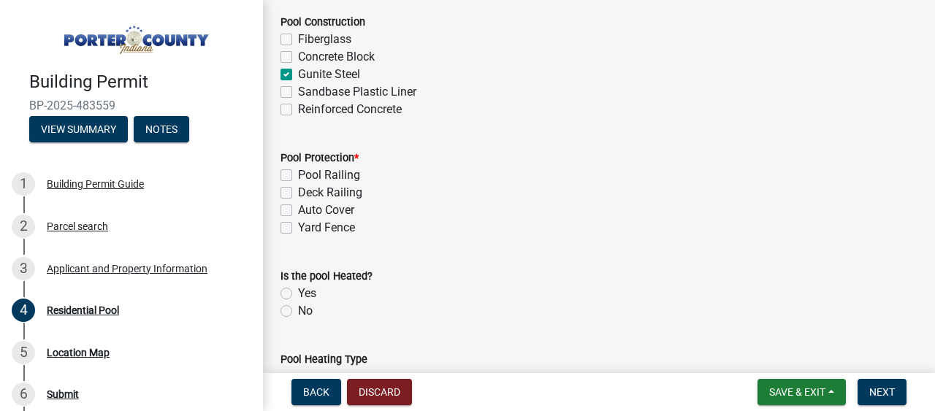
scroll to position [658, 0]
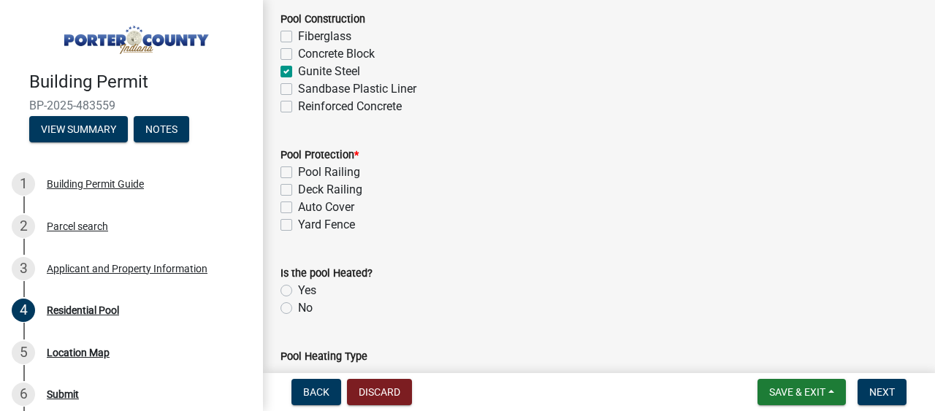
click at [298, 206] on label "Auto Cover" at bounding box center [326, 208] width 56 height 18
click at [298, 206] on input "Auto Cover" at bounding box center [303, 204] width 10 height 10
checkbox input "true"
checkbox input "false"
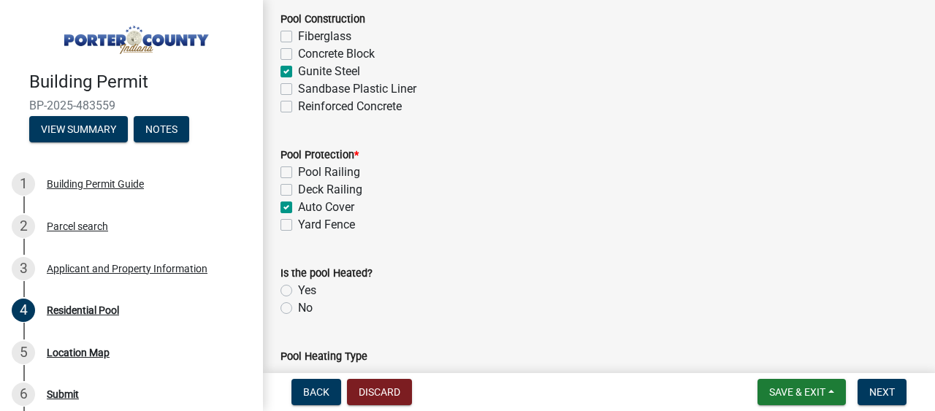
checkbox input "true"
checkbox input "false"
click at [298, 288] on label "Yes" at bounding box center [307, 291] width 18 height 18
click at [298, 288] on input "Yes" at bounding box center [303, 287] width 10 height 10
radio input "true"
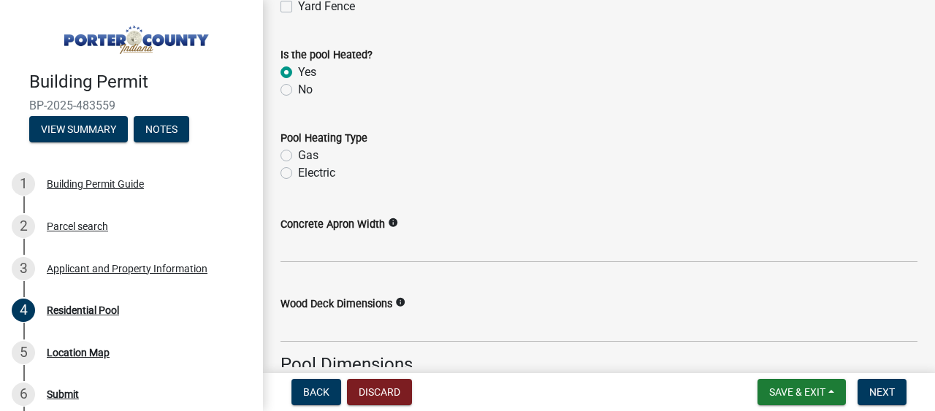
scroll to position [877, 0]
click at [298, 155] on label "Gas" at bounding box center [308, 155] width 20 height 18
click at [298, 155] on input "Gas" at bounding box center [303, 151] width 10 height 10
radio input "true"
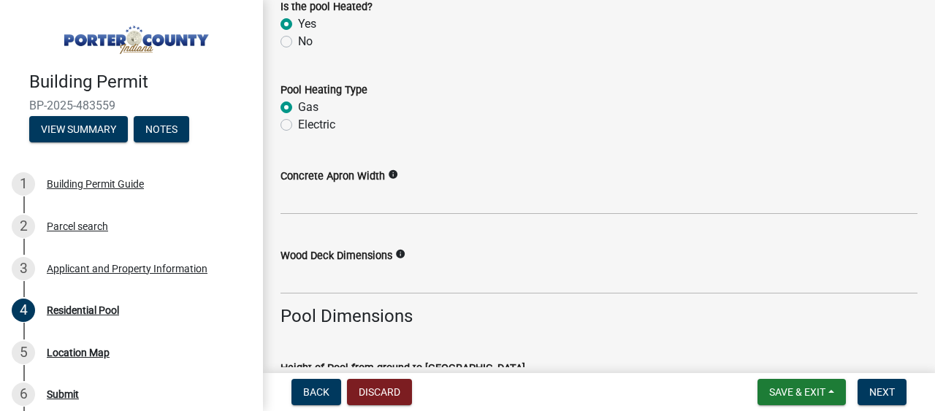
scroll to position [950, 0]
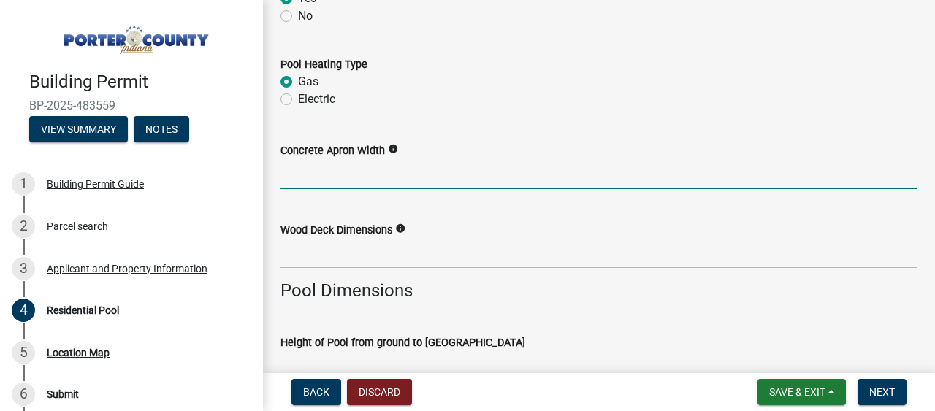
click at [376, 181] on input "Concrete Apron Width" at bounding box center [599, 174] width 637 height 30
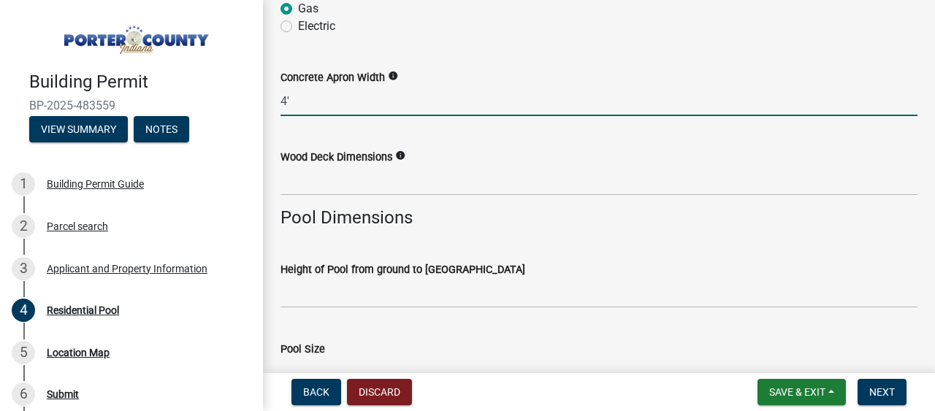
scroll to position [1096, 0]
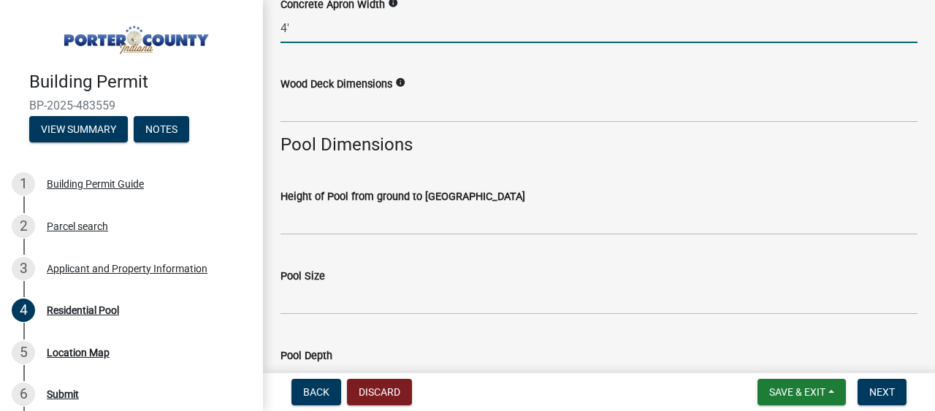
type input "4'"
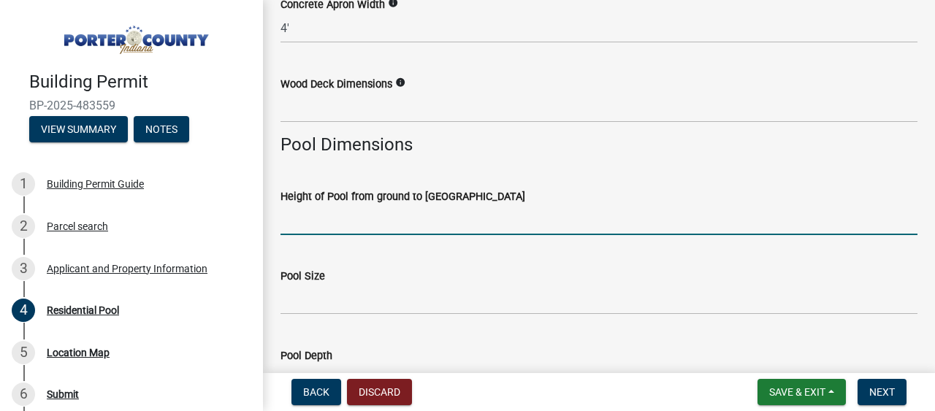
click at [370, 221] on input "Height of Pool from ground to [GEOGRAPHIC_DATA]" at bounding box center [599, 220] width 637 height 30
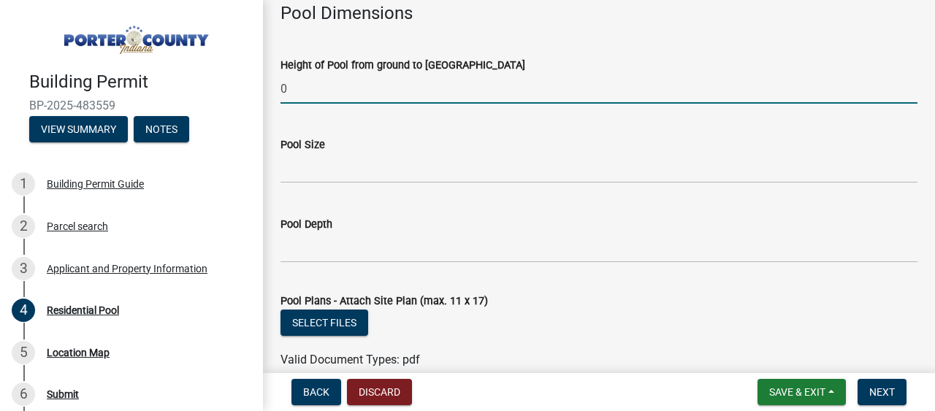
scroll to position [1242, 0]
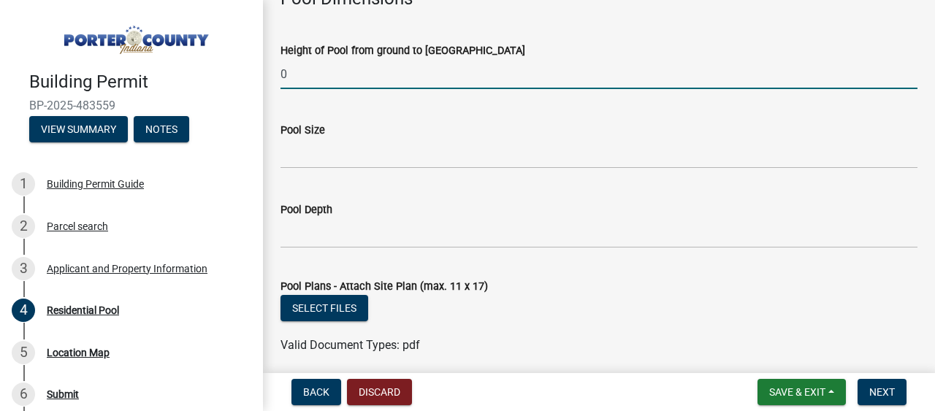
type input "0"
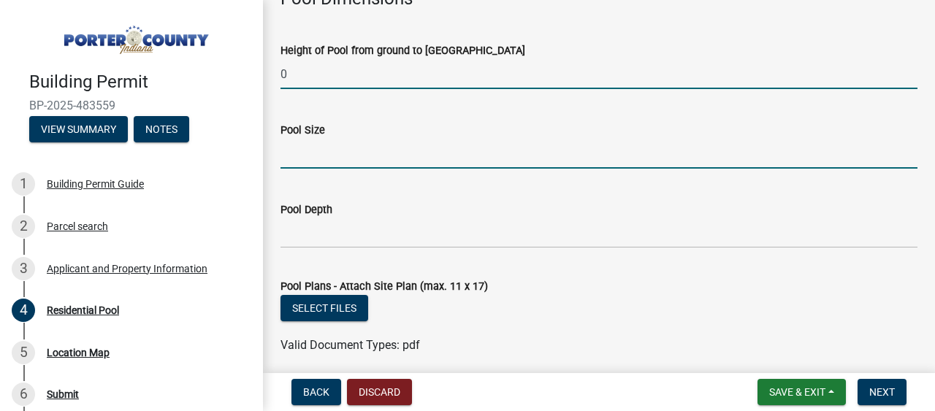
click at [319, 162] on input "Pool Size" at bounding box center [599, 154] width 637 height 30
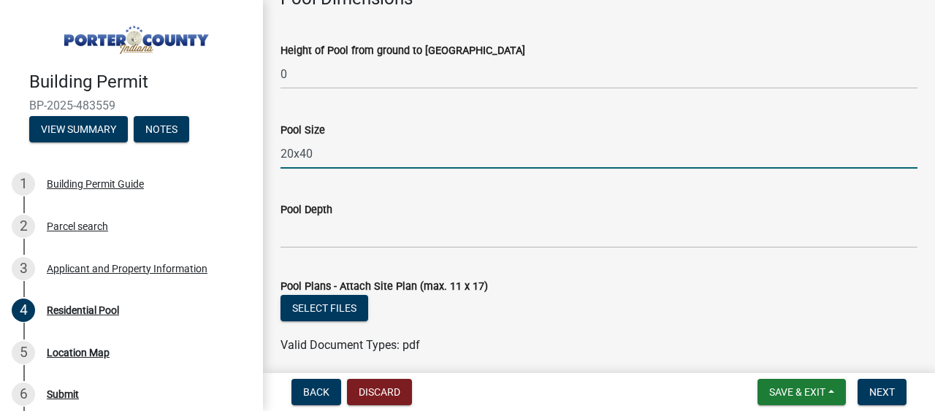
type input "20x40"
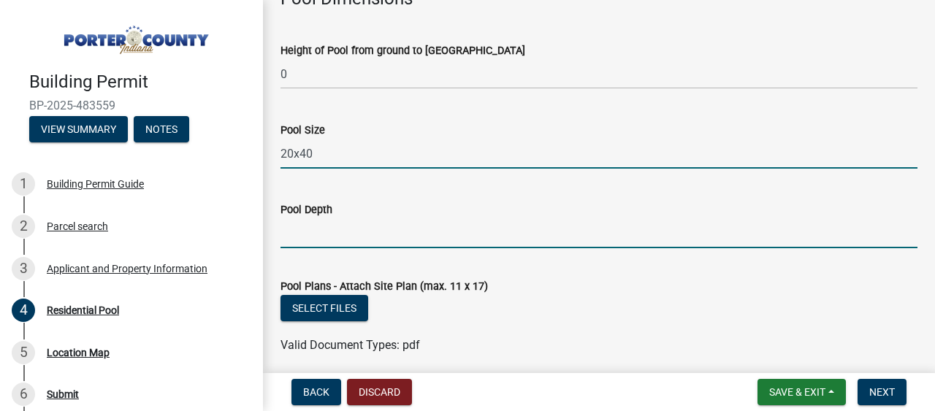
click at [298, 233] on input "Pool Depth" at bounding box center [599, 234] width 637 height 30
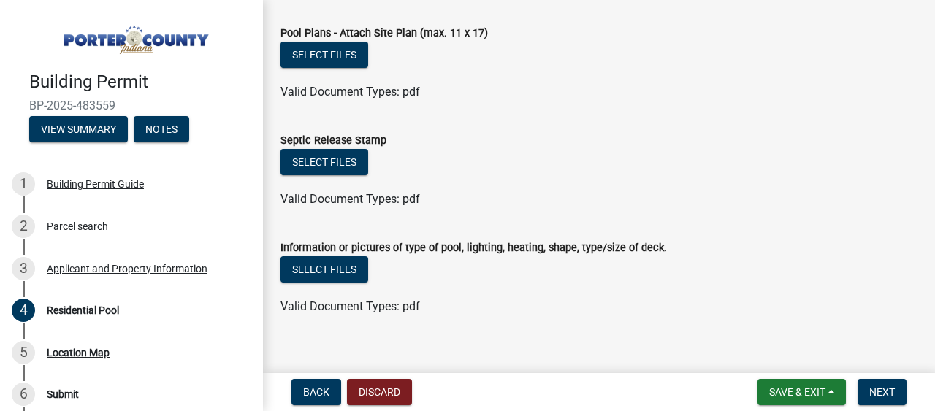
scroll to position [1514, 0]
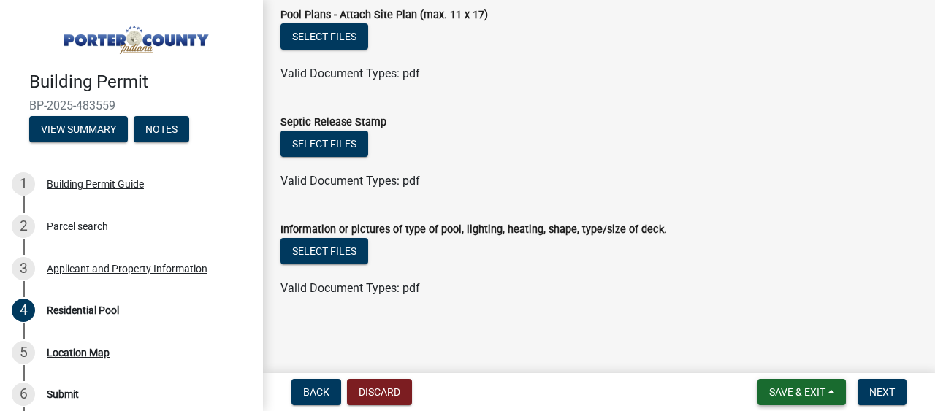
type input "8'"
click at [780, 393] on span "Save & Exit" at bounding box center [798, 393] width 56 height 12
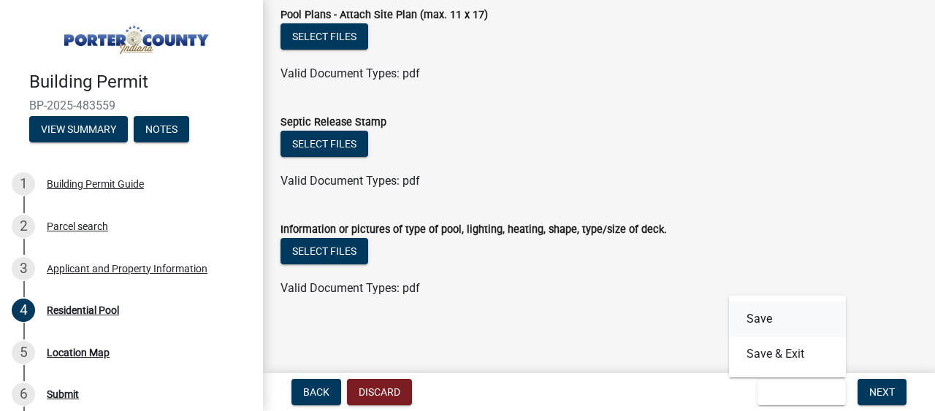
click at [764, 322] on button "Save" at bounding box center [787, 319] width 117 height 35
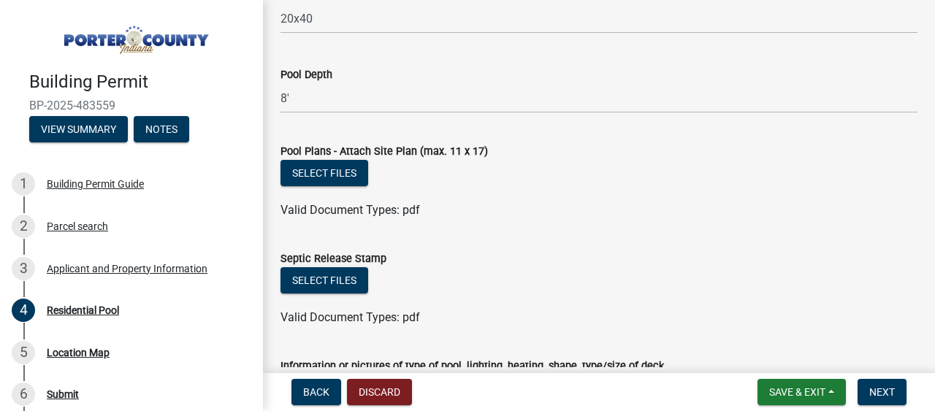
scroll to position [1388, 0]
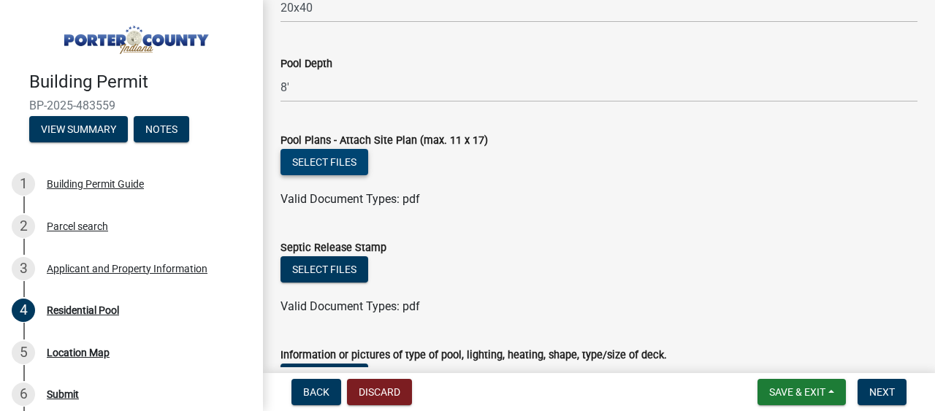
click at [354, 160] on button "Select files" at bounding box center [325, 162] width 88 height 26
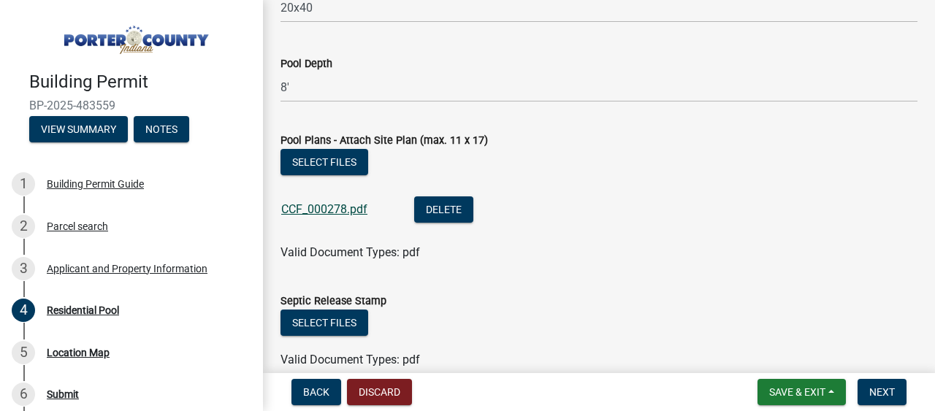
click at [330, 208] on link "CCF_000278.pdf" at bounding box center [324, 209] width 86 height 14
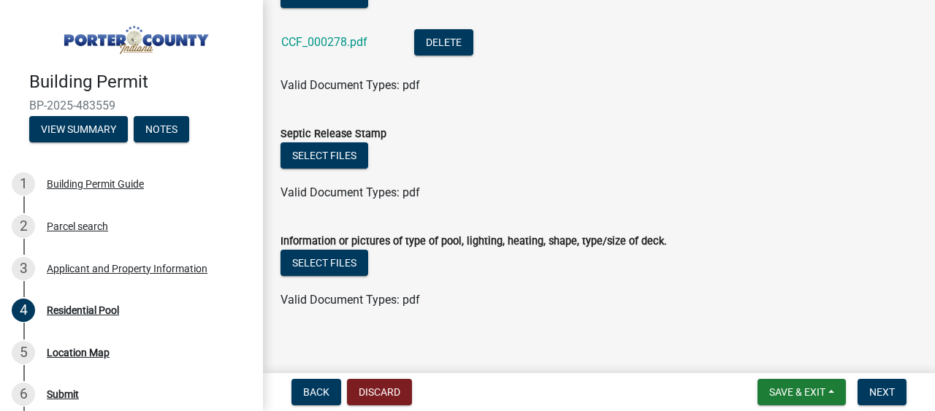
scroll to position [1568, 0]
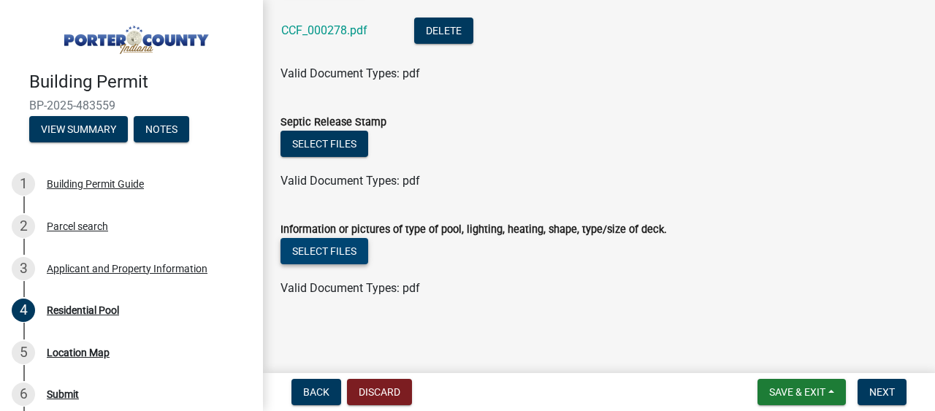
click at [354, 254] on button "Select files" at bounding box center [325, 251] width 88 height 26
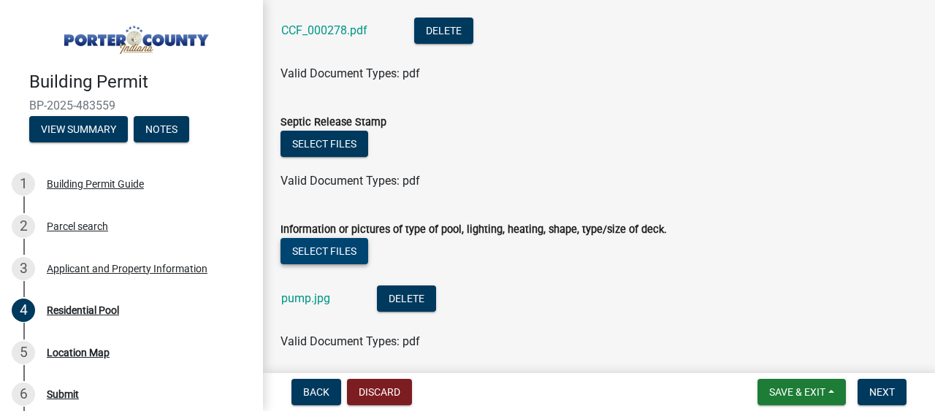
click at [319, 255] on button "Select files" at bounding box center [325, 251] width 88 height 26
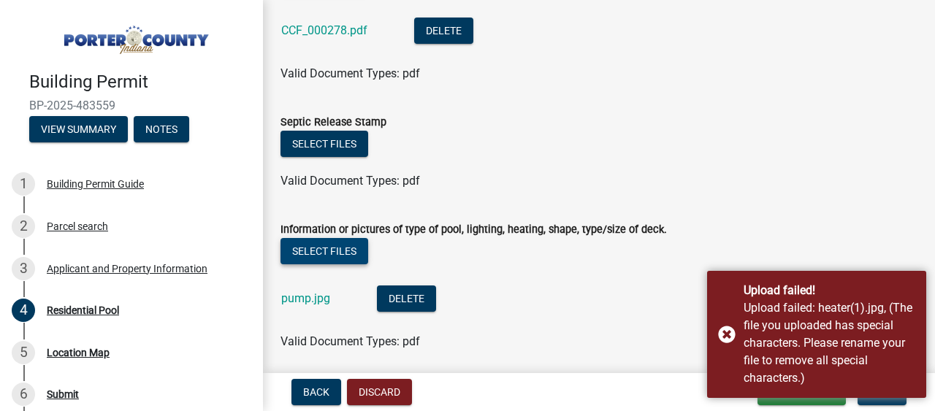
click at [343, 253] on button "Select files" at bounding box center [325, 251] width 88 height 26
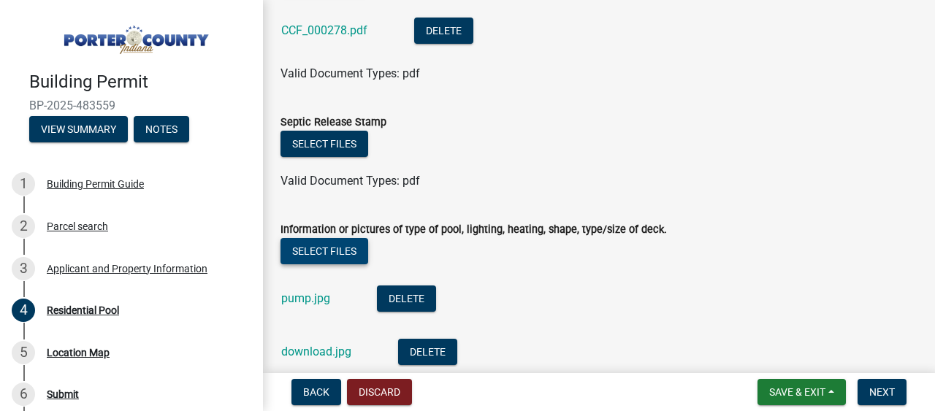
scroll to position [1674, 0]
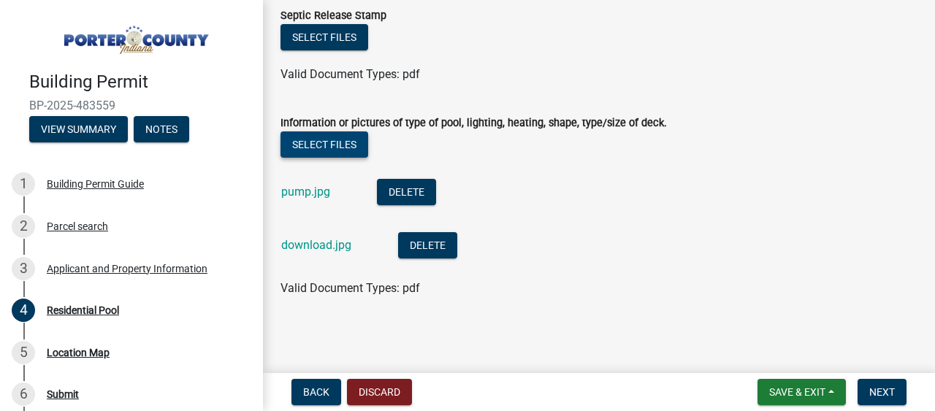
click at [343, 149] on button "Select files" at bounding box center [325, 145] width 88 height 26
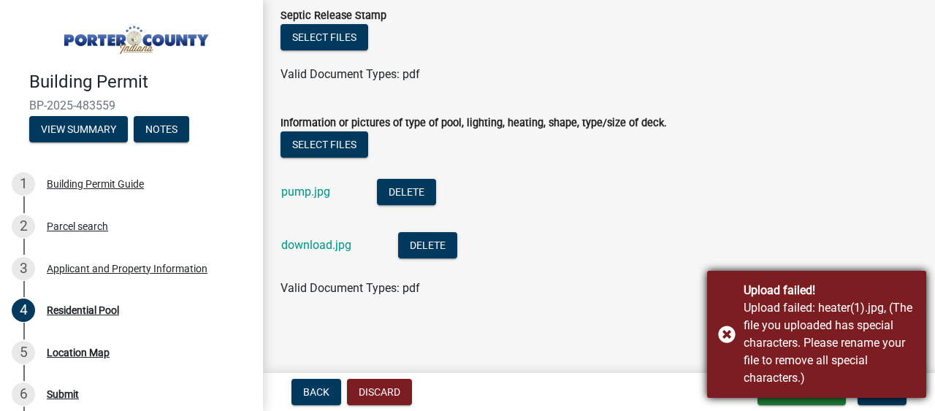
click at [725, 333] on div "Upload failed! Upload failed: heater(1).jpg, (The file you uploaded has special…" at bounding box center [816, 334] width 219 height 127
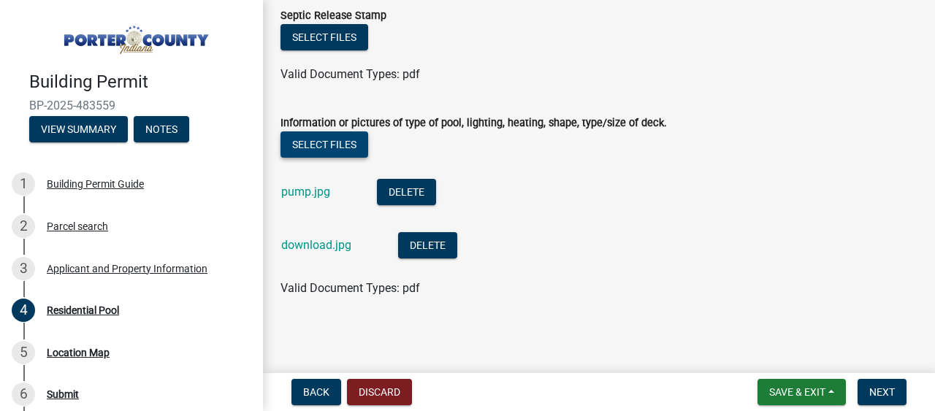
click at [351, 147] on button "Select files" at bounding box center [325, 145] width 88 height 26
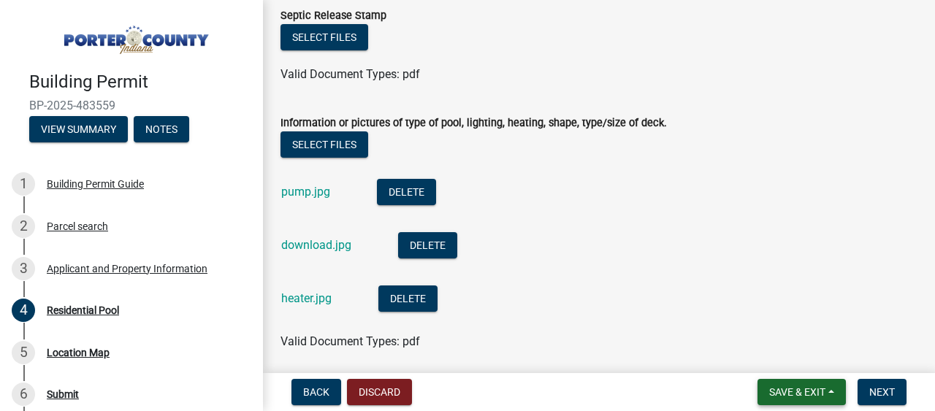
click at [765, 390] on button "Save & Exit" at bounding box center [802, 392] width 88 height 26
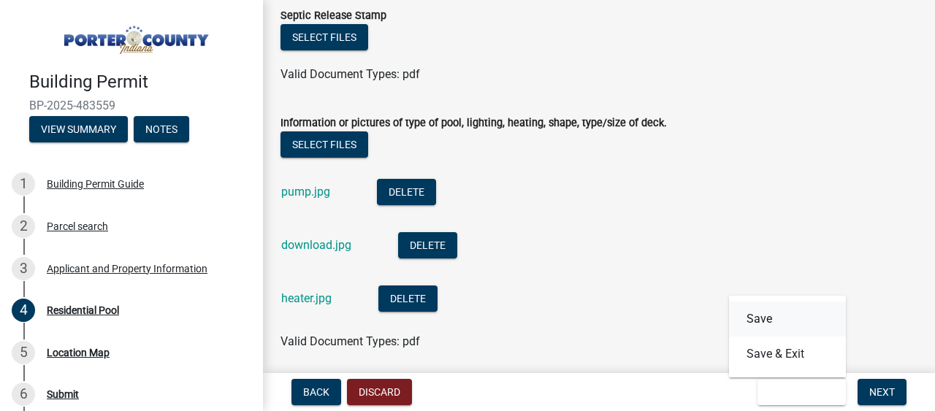
click at [756, 314] on button "Save" at bounding box center [787, 319] width 117 height 35
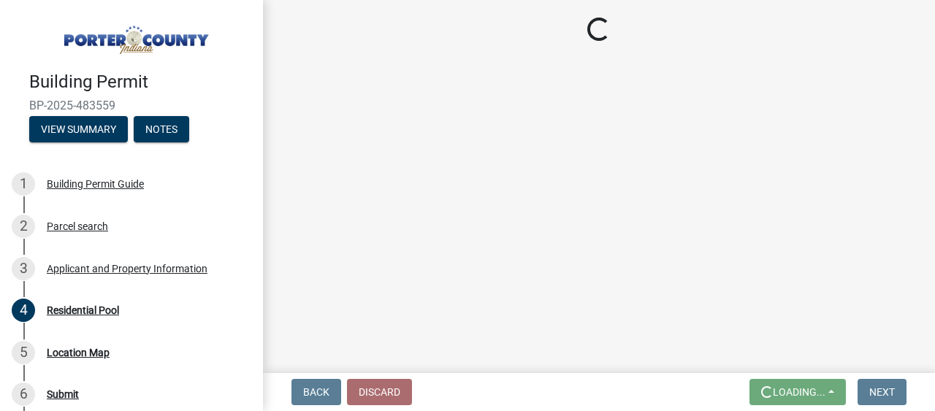
scroll to position [0, 0]
